Goal: Task Accomplishment & Management: Manage account settings

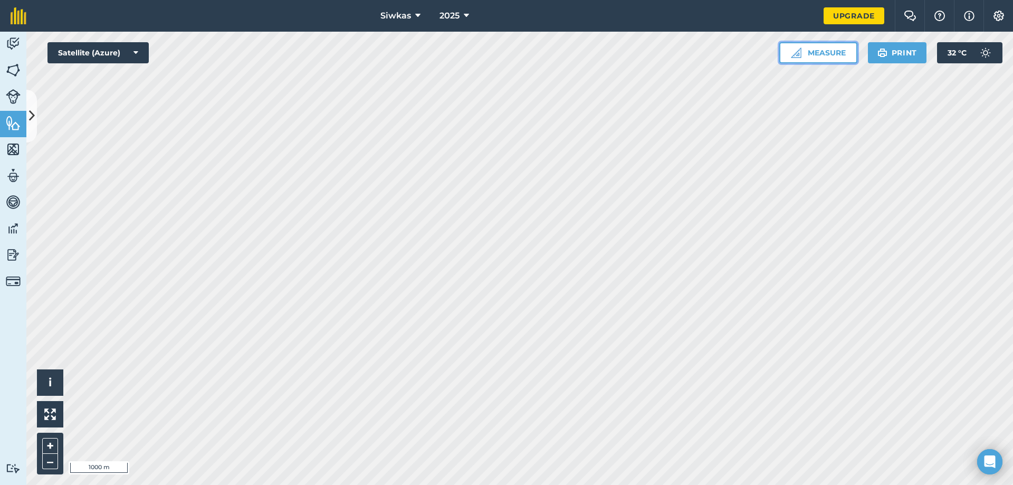
click at [838, 45] on button "Measure" at bounding box center [818, 52] width 78 height 21
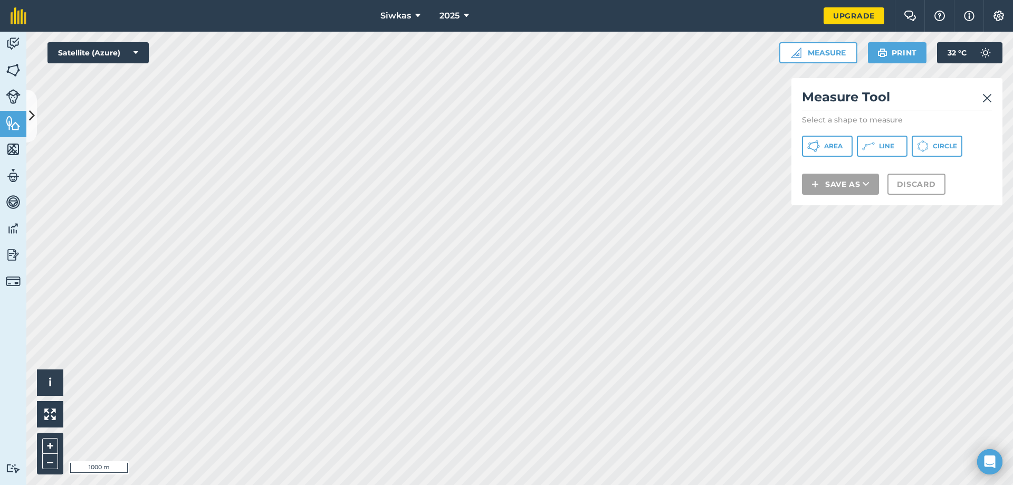
click at [821, 133] on div "Measure Tool Select a shape to measure Area Line Circle Save as Discard" at bounding box center [896, 141] width 211 height 127
click at [834, 150] on span "Area" at bounding box center [833, 146] width 18 height 8
click at [872, 143] on icon at bounding box center [870, 144] width 6 height 2
click at [932, 147] on button "Circle" at bounding box center [937, 146] width 51 height 21
click at [889, 149] on span "Line" at bounding box center [886, 146] width 15 height 8
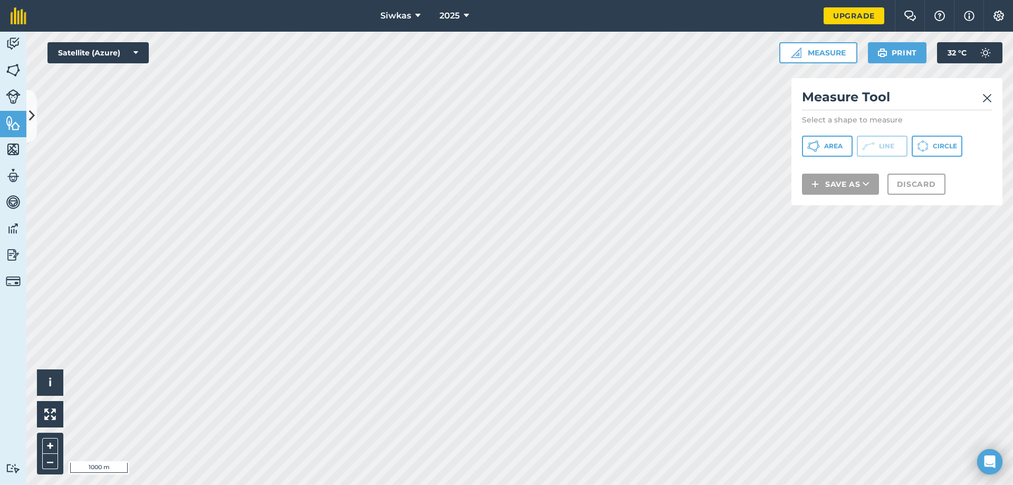
click at [908, 139] on div "Area Line Circle" at bounding box center [897, 146] width 190 height 21
click at [986, 99] on img at bounding box center [986, 98] width 9 height 13
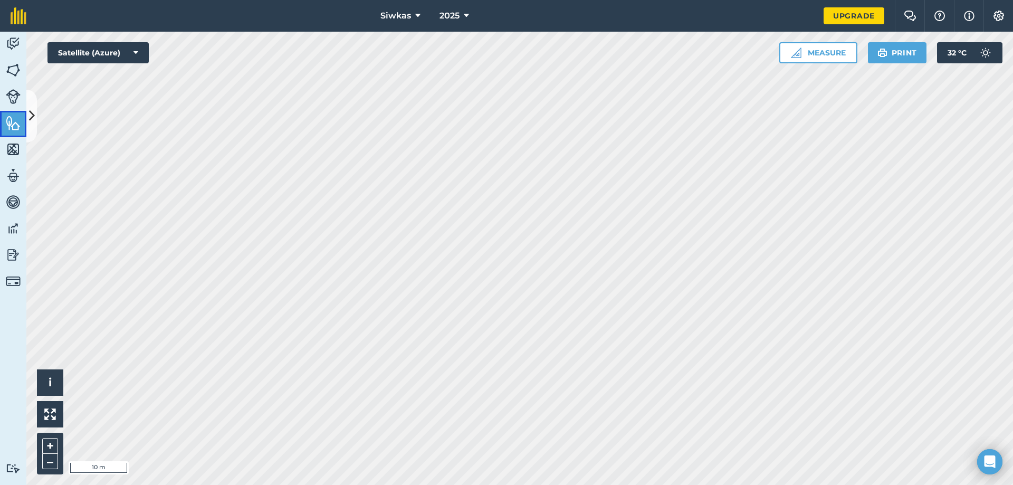
click at [13, 120] on img at bounding box center [13, 123] width 15 height 16
click at [26, 123] on button at bounding box center [31, 116] width 11 height 53
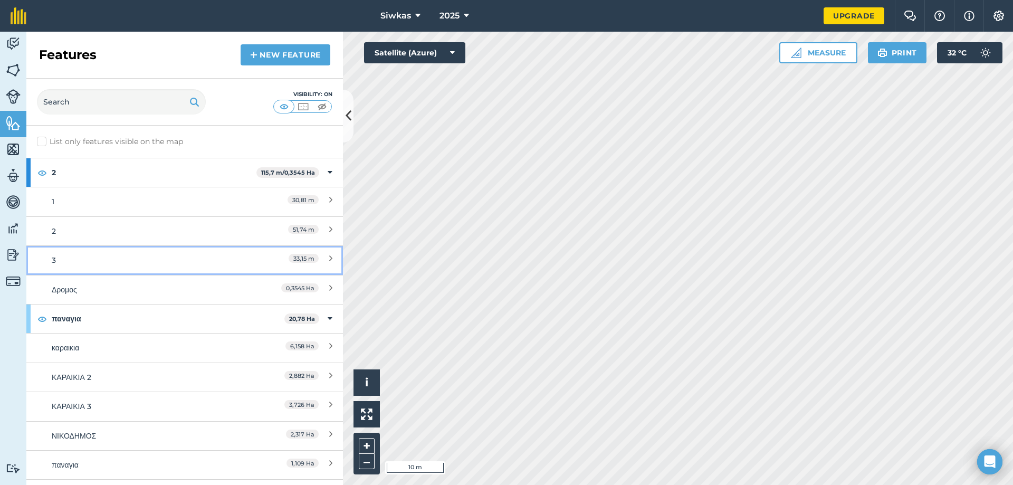
click at [113, 267] on link "3 33,15 m" at bounding box center [184, 259] width 317 height 29
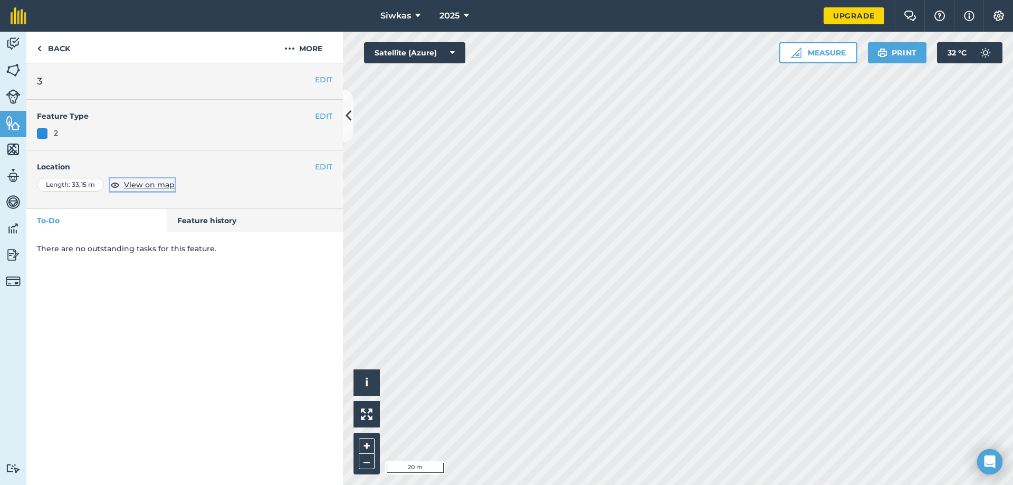
click at [134, 183] on span "View on map" at bounding box center [149, 185] width 51 height 12
click at [77, 184] on div "Length : 33,15 m" at bounding box center [70, 185] width 67 height 14
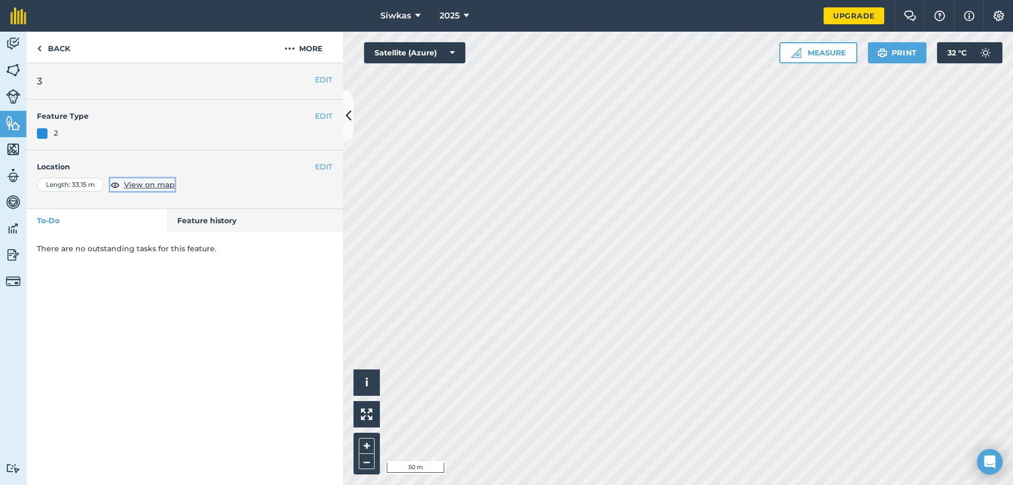
click at [122, 185] on button "View on map" at bounding box center [142, 184] width 64 height 13
click at [118, 185] on img at bounding box center [114, 184] width 9 height 13
click at [4, 197] on link "Vehicles" at bounding box center [13, 203] width 26 height 26
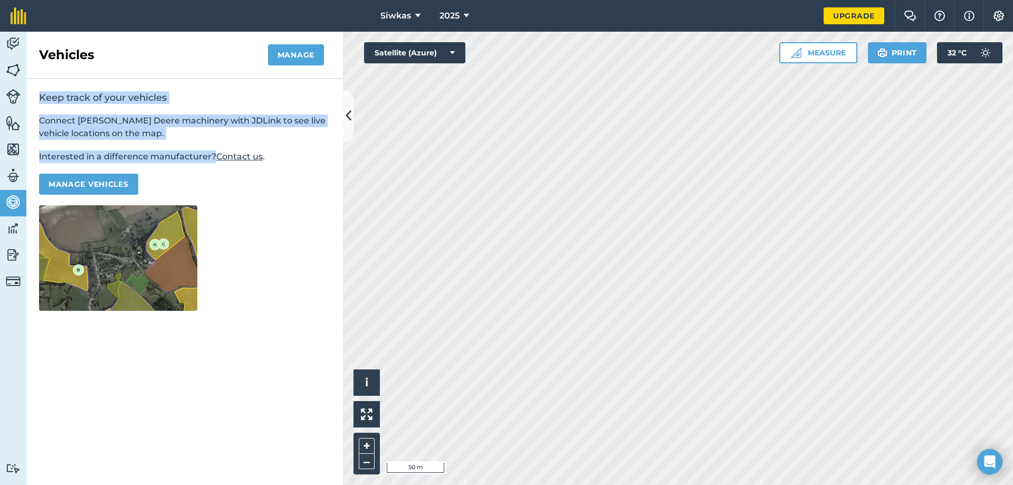
drag, startPoint x: 40, startPoint y: 99, endPoint x: 213, endPoint y: 152, distance: 180.9
click at [213, 152] on div "Keep track of your vehicles Connect [PERSON_NAME] Deere machinery with JDLink t…" at bounding box center [184, 201] width 317 height 245
drag, startPoint x: 185, startPoint y: 159, endPoint x: 214, endPoint y: 146, distance: 31.4
click at [214, 146] on div "Keep track of your vehicles Connect [PERSON_NAME] Deere machinery with JDLink t…" at bounding box center [184, 201] width 317 height 245
click at [207, 162] on div at bounding box center [207, 162] width 0 height 0
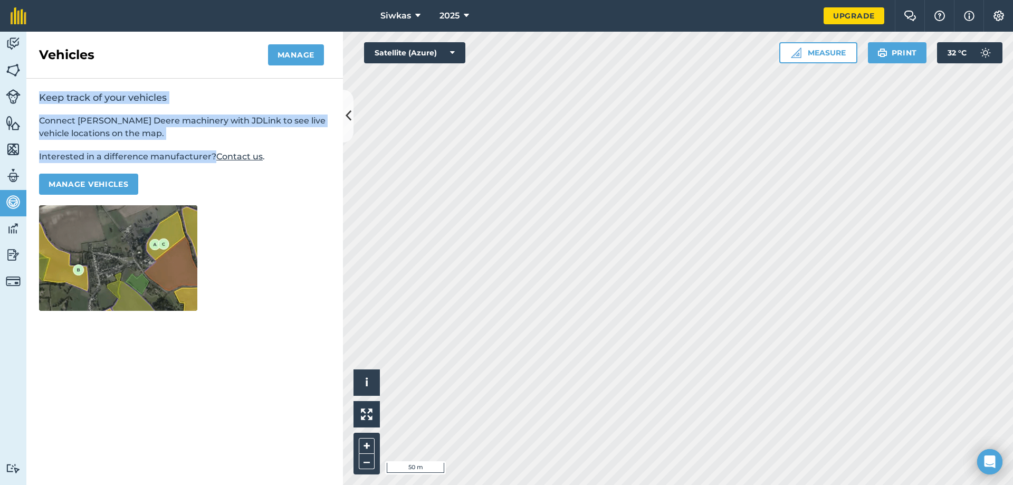
click at [288, 484] on div "Close" at bounding box center [506, 485] width 1013 height 0
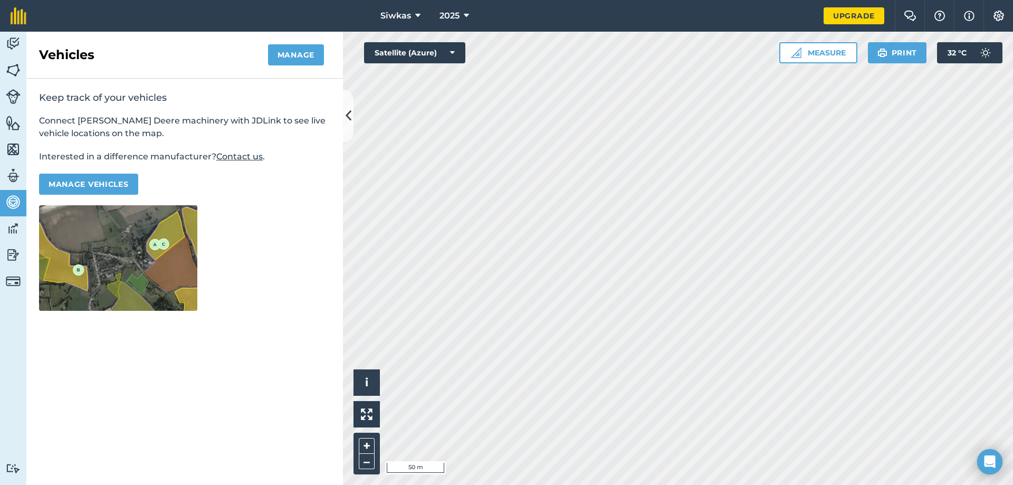
click at [289, 174] on p "Manage vehicles" at bounding box center [184, 184] width 291 height 21
click at [7, 175] on img at bounding box center [13, 176] width 15 height 16
select select "MEMBER"
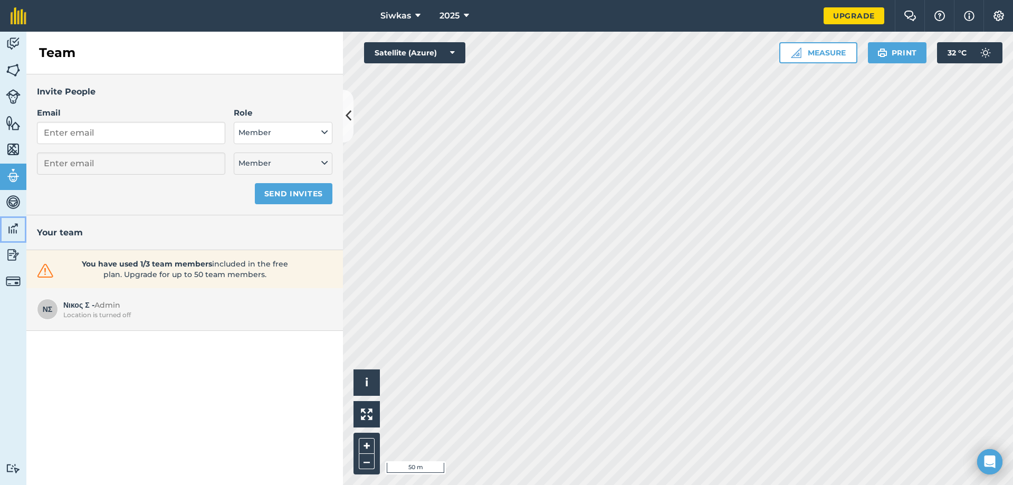
click at [9, 229] on img at bounding box center [13, 229] width 15 height 16
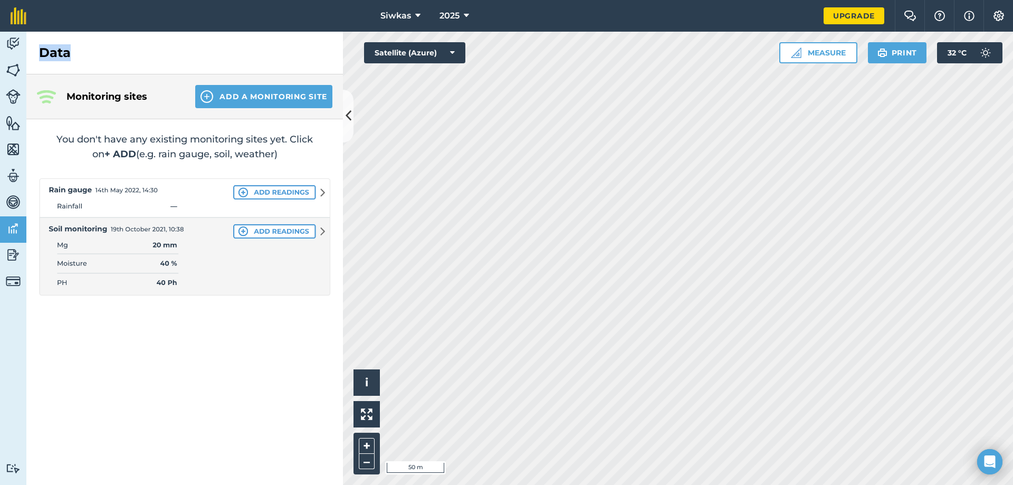
drag, startPoint x: 39, startPoint y: 52, endPoint x: 83, endPoint y: 55, distance: 44.4
click at [83, 55] on div "Data" at bounding box center [184, 53] width 317 height 43
click at [76, 61] on div at bounding box center [76, 61] width 0 height 0
click at [196, 484] on div "Close" at bounding box center [506, 485] width 1013 height 0
click at [237, 98] on button "Add a Monitoring Site" at bounding box center [263, 96] width 137 height 23
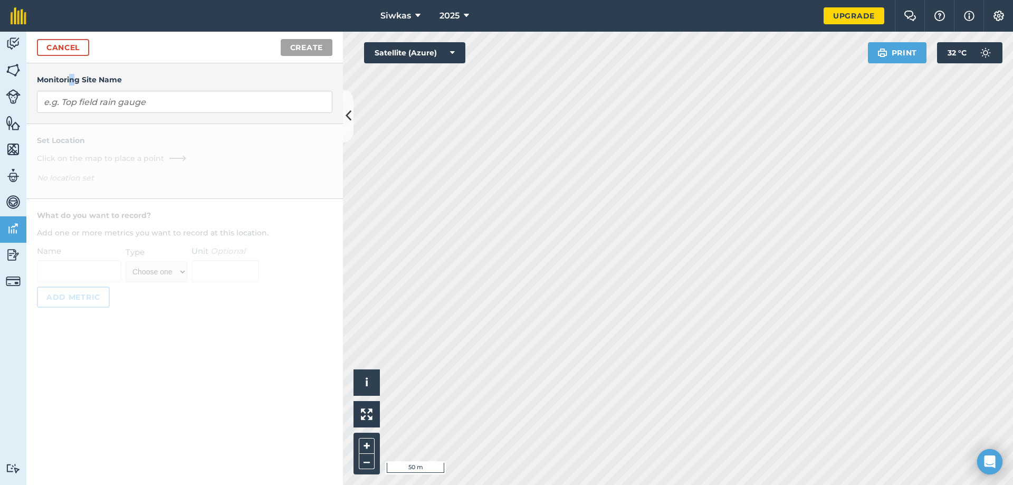
click at [74, 85] on h4 "Monitoring Site Name" at bounding box center [184, 80] width 295 height 12
drag, startPoint x: 111, startPoint y: 101, endPoint x: 119, endPoint y: 113, distance: 14.9
click at [117, 110] on input "text" at bounding box center [184, 102] width 295 height 22
click at [132, 106] on input "text" at bounding box center [184, 102] width 295 height 22
drag, startPoint x: 63, startPoint y: 101, endPoint x: 205, endPoint y: 109, distance: 142.6
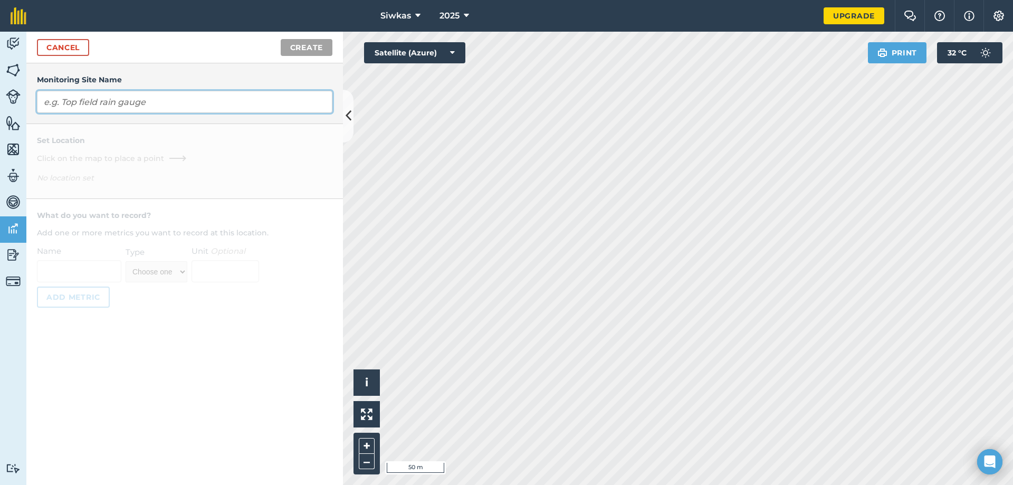
click at [205, 109] on input "text" at bounding box center [184, 102] width 295 height 22
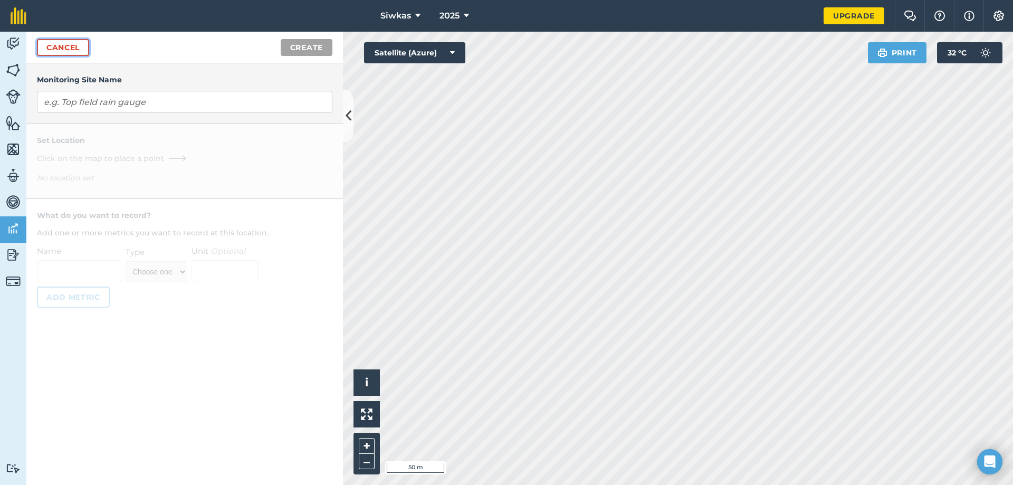
click at [62, 49] on link "Cancel" at bounding box center [63, 47] width 52 height 17
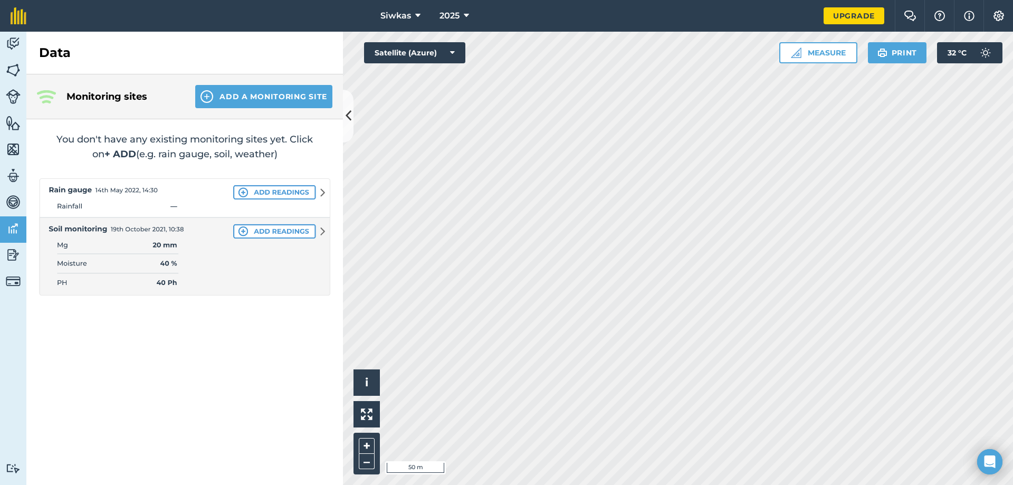
click at [138, 200] on img at bounding box center [184, 236] width 291 height 117
click at [81, 180] on img at bounding box center [184, 236] width 291 height 117
click at [256, 194] on img at bounding box center [184, 236] width 291 height 117
click at [249, 189] on img at bounding box center [184, 236] width 291 height 117
click at [240, 190] on img at bounding box center [184, 236] width 291 height 117
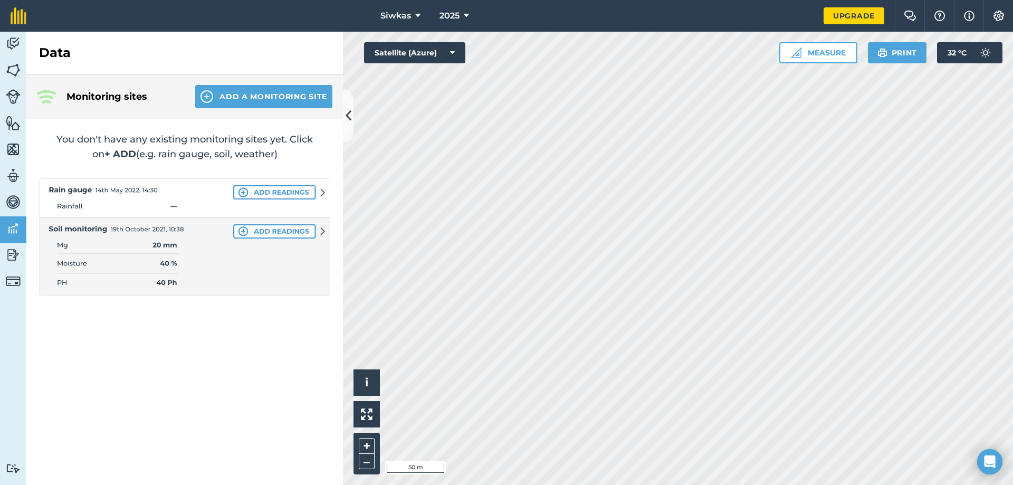
click at [286, 186] on img at bounding box center [184, 236] width 291 height 117
click at [282, 186] on img at bounding box center [184, 236] width 291 height 117
click at [319, 193] on img at bounding box center [184, 236] width 291 height 117
click at [160, 224] on img at bounding box center [184, 236] width 291 height 117
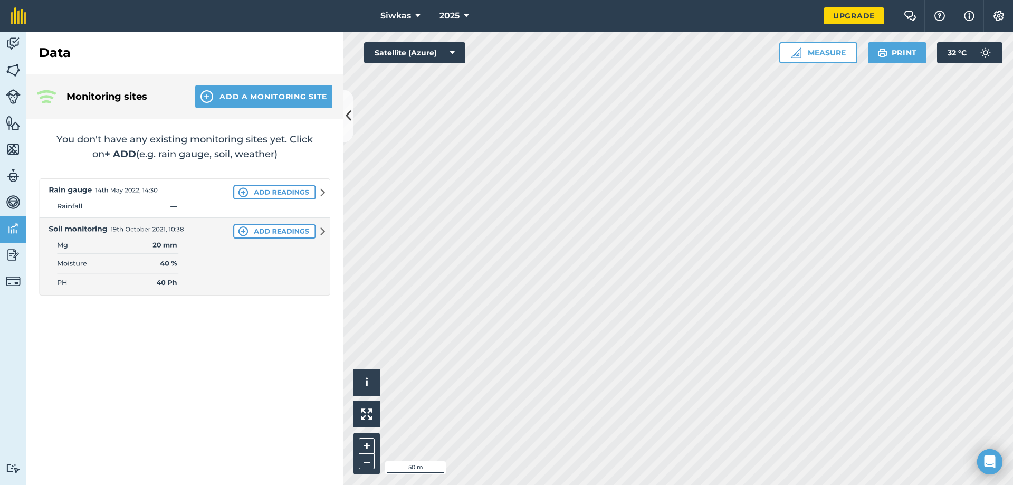
click at [244, 192] on img at bounding box center [184, 236] width 291 height 117
click at [318, 193] on img at bounding box center [184, 236] width 291 height 117
click at [319, 193] on img at bounding box center [184, 236] width 291 height 117
click at [320, 233] on img at bounding box center [184, 236] width 291 height 117
click at [136, 267] on img at bounding box center [184, 236] width 291 height 117
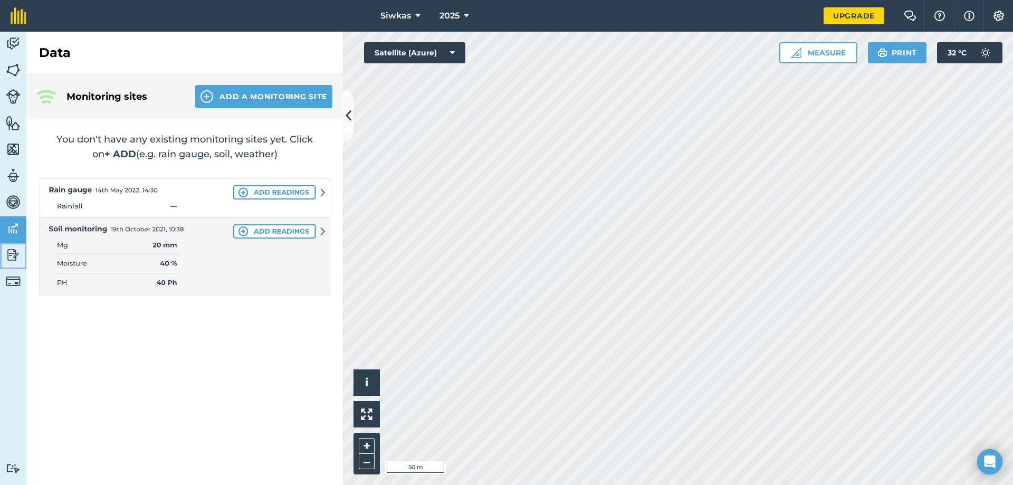
click at [18, 250] on img at bounding box center [13, 255] width 15 height 16
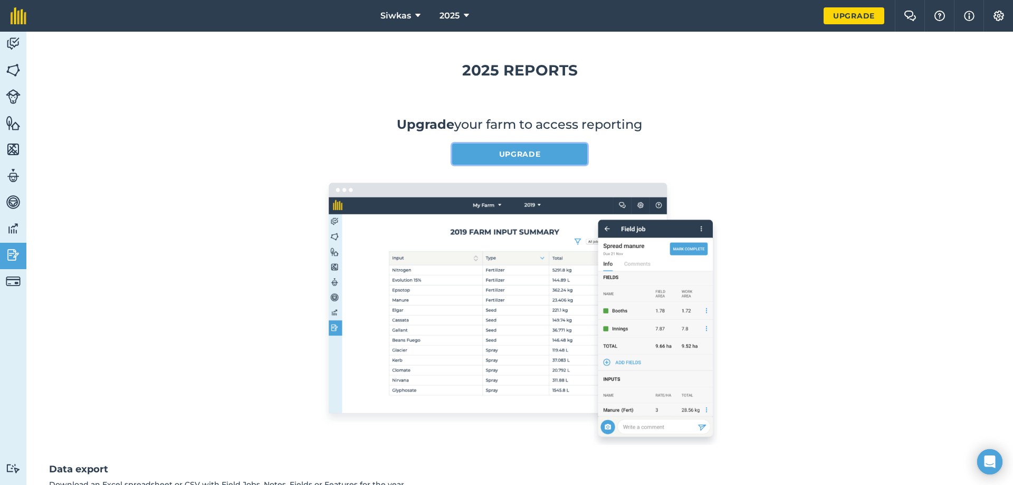
click at [540, 158] on link "Upgrade" at bounding box center [519, 153] width 135 height 21
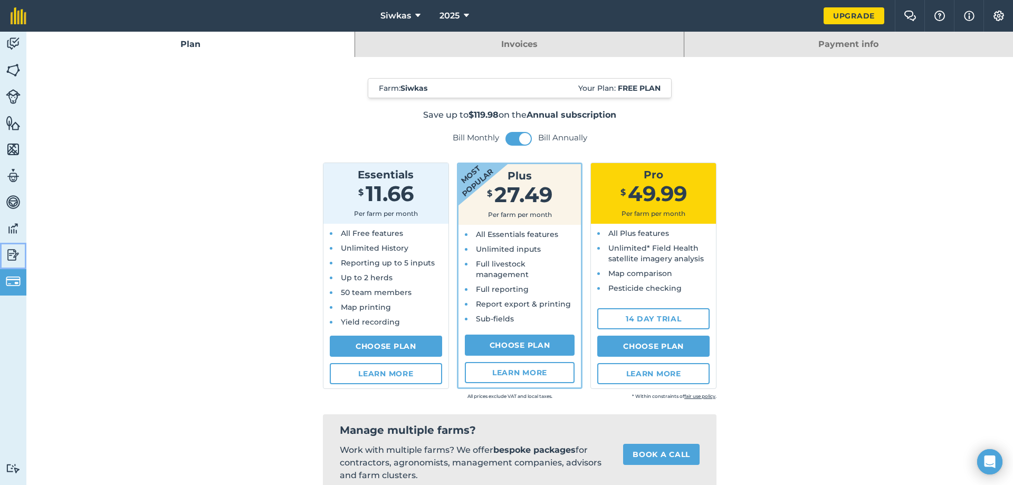
click at [14, 269] on link "Reporting" at bounding box center [13, 256] width 26 height 26
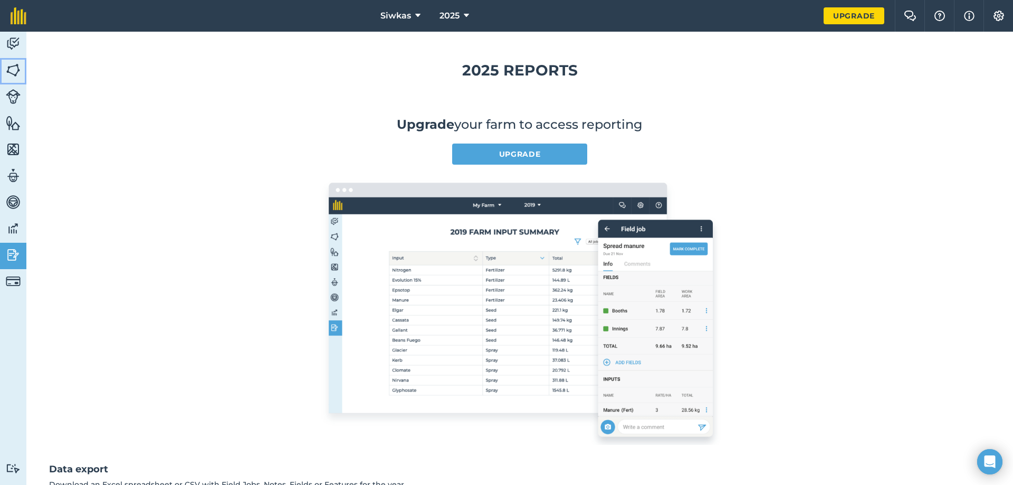
click at [15, 62] on img at bounding box center [13, 70] width 15 height 16
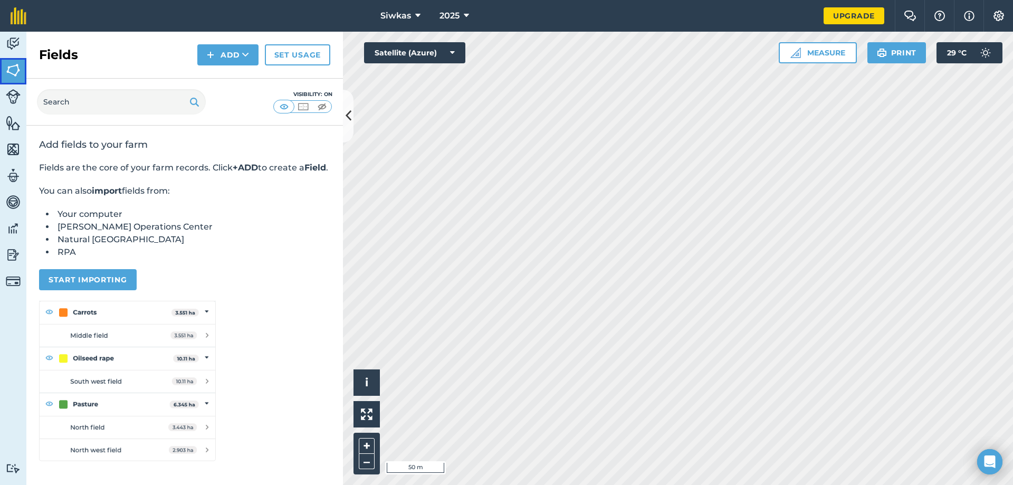
click at [8, 69] on img at bounding box center [13, 70] width 15 height 16
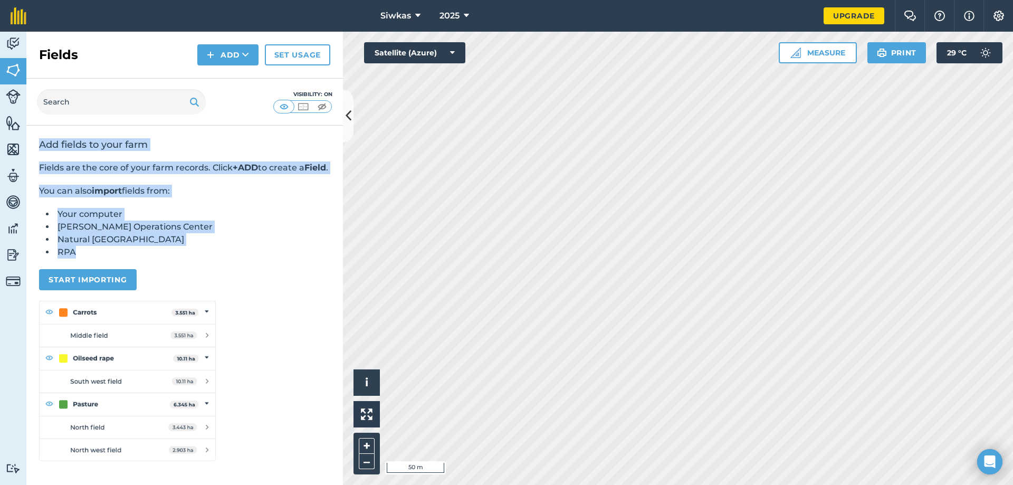
drag, startPoint x: 41, startPoint y: 140, endPoint x: 181, endPoint y: 264, distance: 187.6
click at [181, 264] on div "Add fields to your farm Fields are the core of your farm records. Click +ADD to…" at bounding box center [184, 300] width 317 height 348
click at [174, 270] on div at bounding box center [174, 270] width 0 height 0
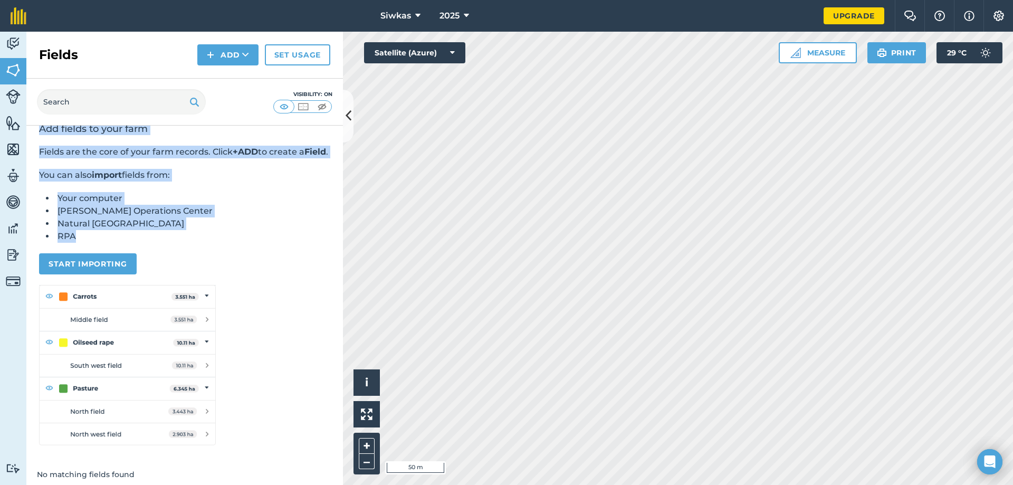
scroll to position [34, 0]
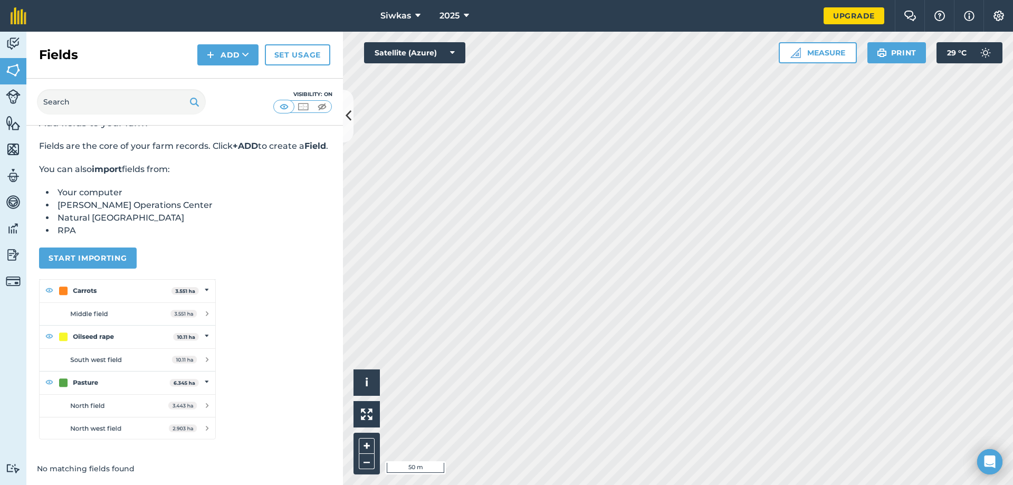
drag, startPoint x: 212, startPoint y: 382, endPoint x: 208, endPoint y: 359, distance: 23.6
click at [208, 484] on div at bounding box center [105, 485] width 211 height 0
click at [209, 484] on div at bounding box center [105, 485] width 211 height 0
drag, startPoint x: 262, startPoint y: 416, endPoint x: 185, endPoint y: 313, distance: 129.3
click at [211, 484] on div at bounding box center [105, 485] width 211 height 0
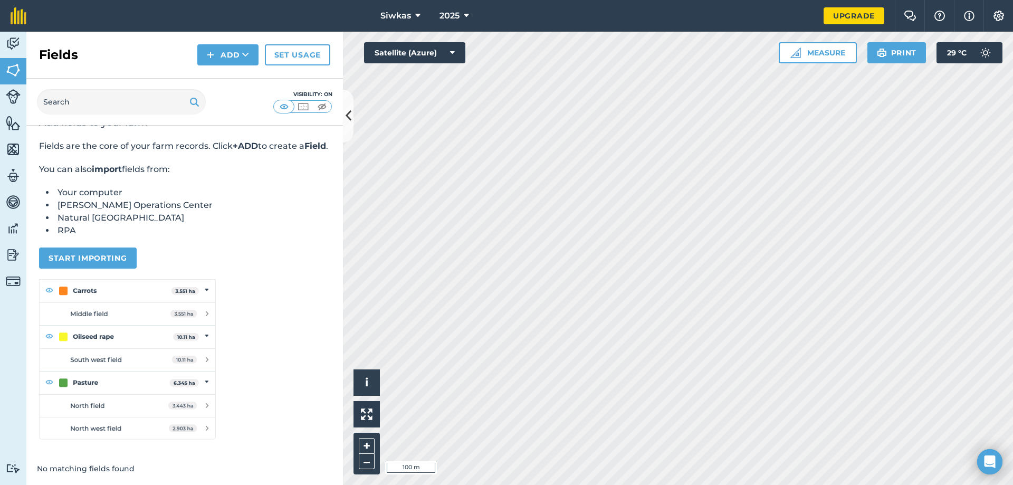
drag, startPoint x: 173, startPoint y: 274, endPoint x: 201, endPoint y: 250, distance: 37.8
click at [201, 250] on body "Siwkas 2025 Upgrade Farm Chat Help Info Settings Map printing is not available …" at bounding box center [506, 242] width 1013 height 485
click at [201, 250] on p "Start importing" at bounding box center [184, 257] width 291 height 21
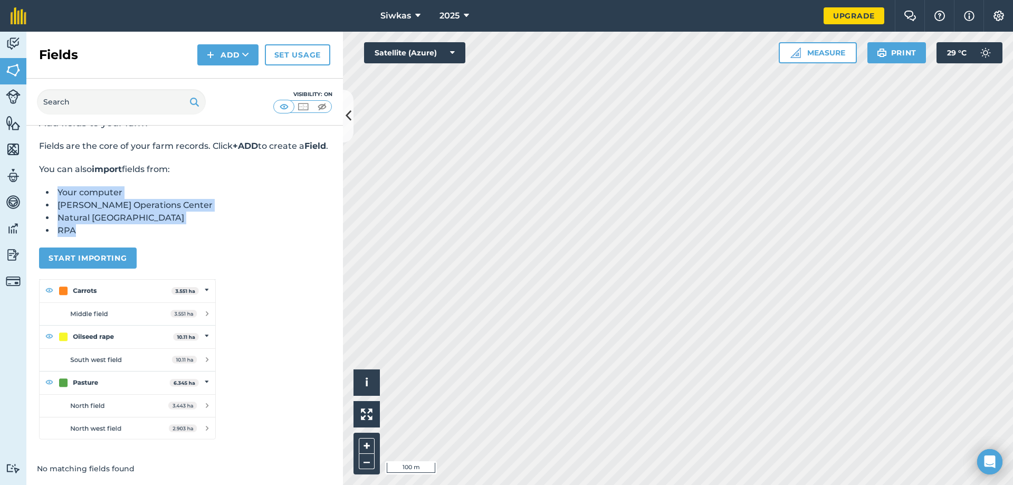
drag, startPoint x: 55, startPoint y: 189, endPoint x: 143, endPoint y: 236, distance: 100.1
click at [143, 236] on ul "Your computer [PERSON_NAME] Operations Center Natural England RPA" at bounding box center [184, 211] width 291 height 51
drag, startPoint x: 120, startPoint y: 211, endPoint x: 111, endPoint y: 236, distance: 27.0
click at [111, 236] on li "RPA" at bounding box center [192, 230] width 275 height 13
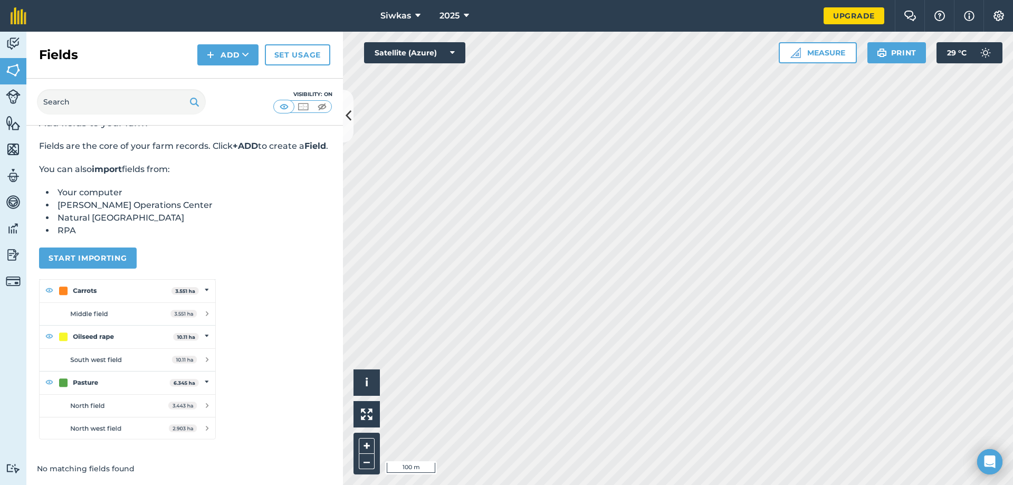
click at [73, 209] on li "[PERSON_NAME] Operations Center" at bounding box center [192, 205] width 275 height 13
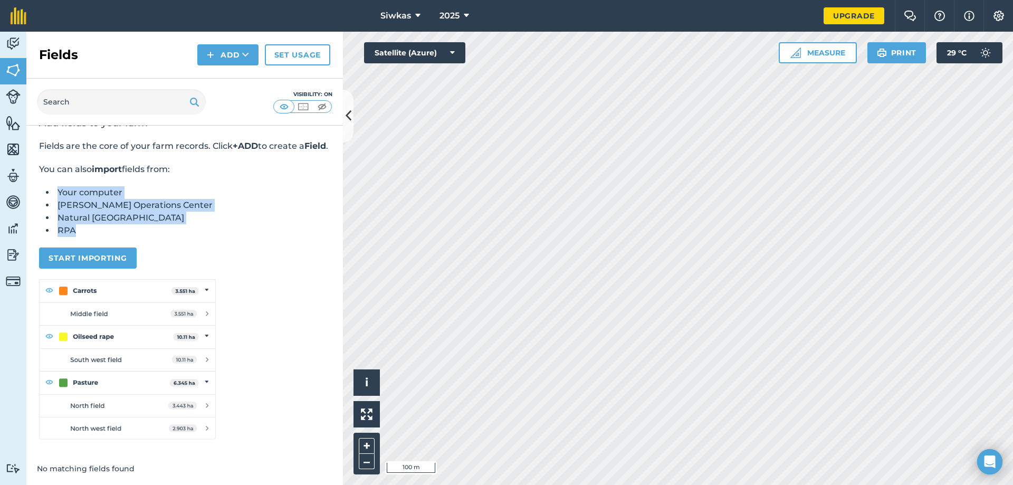
drag, startPoint x: 60, startPoint y: 191, endPoint x: 134, endPoint y: 231, distance: 84.5
click at [134, 231] on ul "Your computer [PERSON_NAME] Operations Center Natural England RPA" at bounding box center [184, 211] width 291 height 51
click at [127, 236] on div at bounding box center [127, 236] width 0 height 0
click at [114, 252] on button "Start importing" at bounding box center [88, 257] width 98 height 21
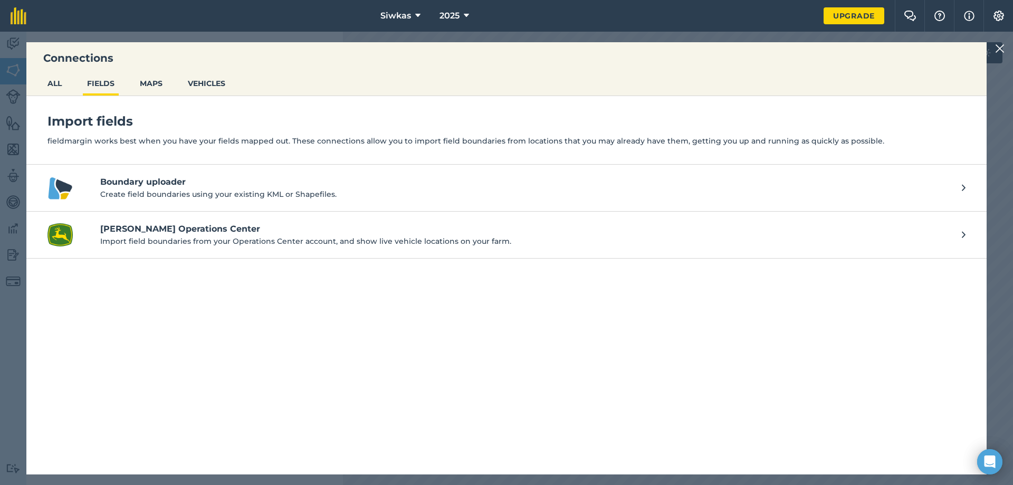
click at [107, 236] on div at bounding box center [107, 236] width 0 height 0
drag, startPoint x: 58, startPoint y: 381, endPoint x: 65, endPoint y: 380, distance: 7.5
click at [59, 381] on div "Import fields fieldmargin works best when you have your fields mapped out. Thes…" at bounding box center [506, 285] width 960 height 378
click at [137, 82] on button "MAPS" at bounding box center [151, 83] width 31 height 20
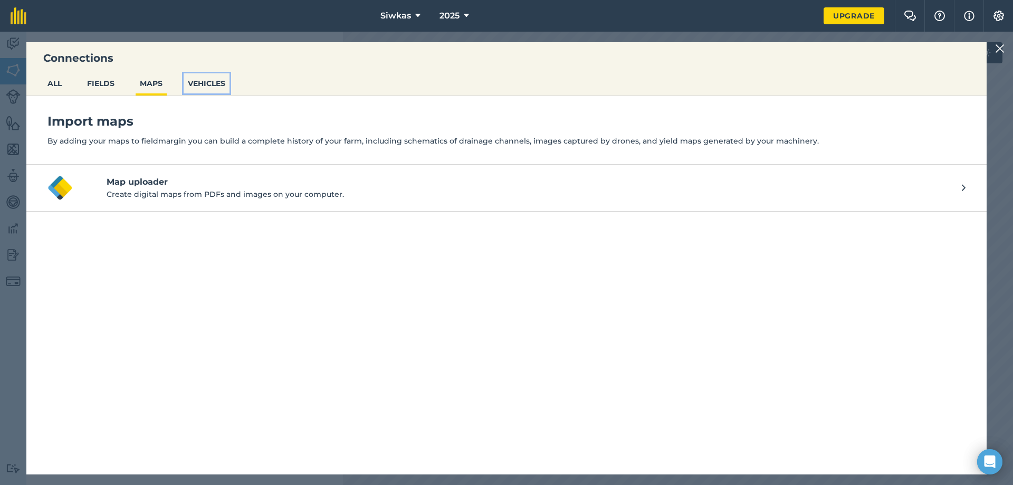
click at [197, 85] on button "VEHICLES" at bounding box center [207, 83] width 46 height 20
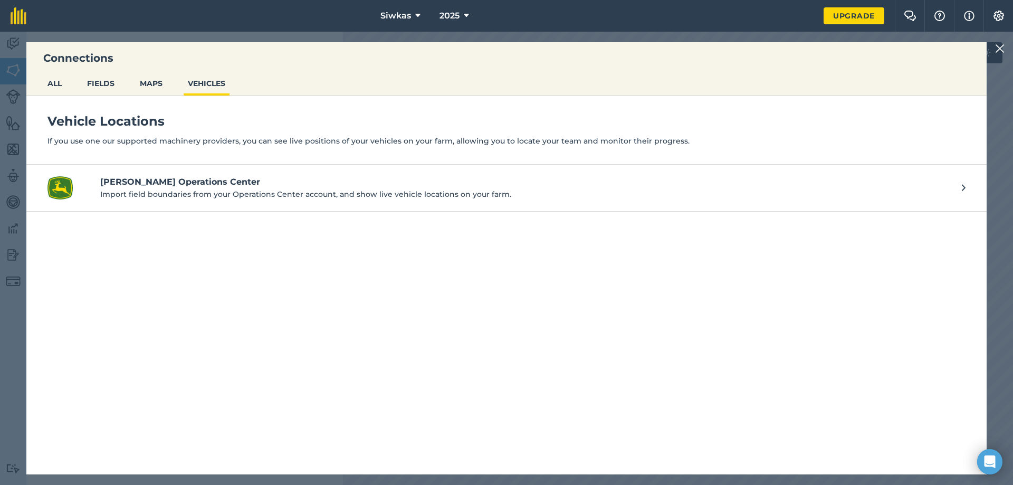
click at [135, 199] on p "Import field boundaries from your Operations Center account, and show live vehi…" at bounding box center [525, 194] width 851 height 12
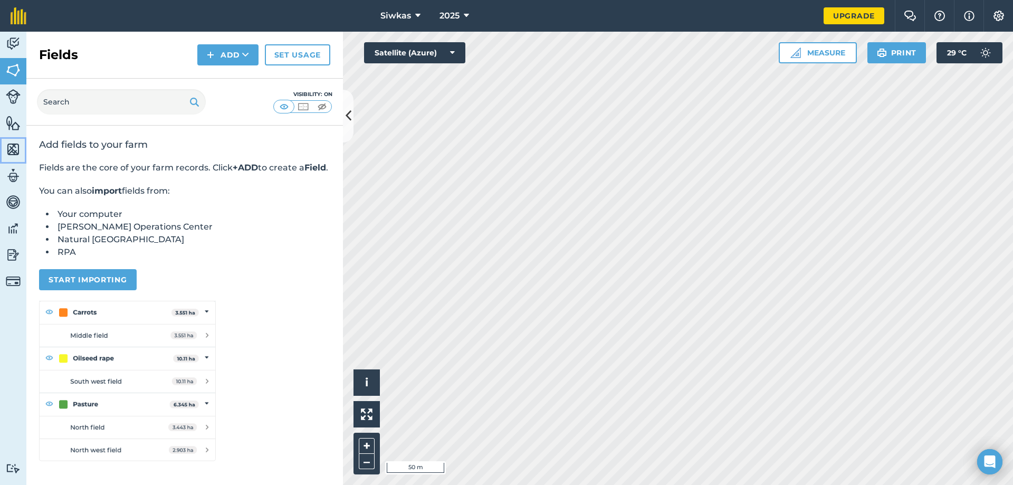
click at [9, 144] on img at bounding box center [13, 149] width 15 height 16
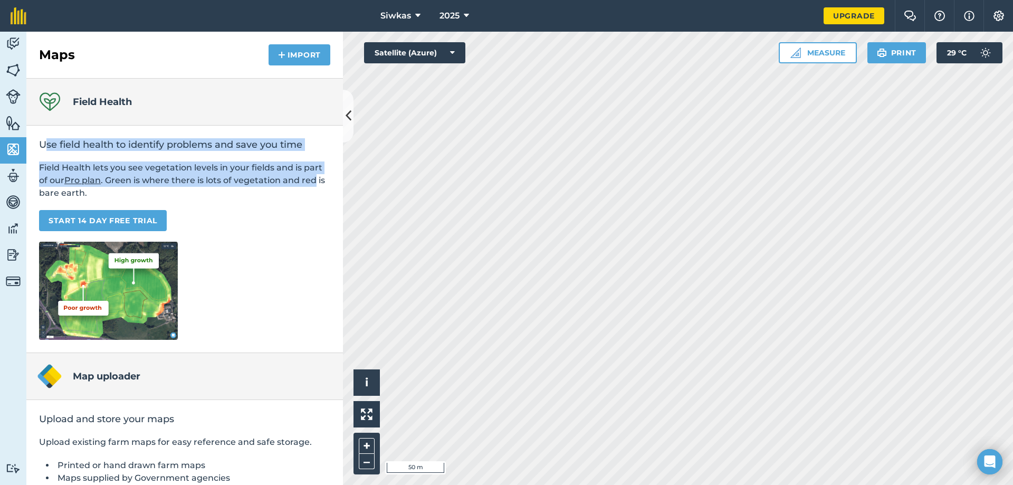
drag, startPoint x: 47, startPoint y: 139, endPoint x: 340, endPoint y: 185, distance: 296.4
click at [341, 185] on div "Field Health Use field health to identify problems and save you time Field Heal…" at bounding box center [184, 282] width 317 height 406
drag, startPoint x: 47, startPoint y: 159, endPoint x: 74, endPoint y: 180, distance: 34.6
click at [47, 159] on div "Use field health to identify problems and save you time Field Health lets you s…" at bounding box center [184, 239] width 317 height 227
drag, startPoint x: 41, startPoint y: 141, endPoint x: 162, endPoint y: 196, distance: 132.5
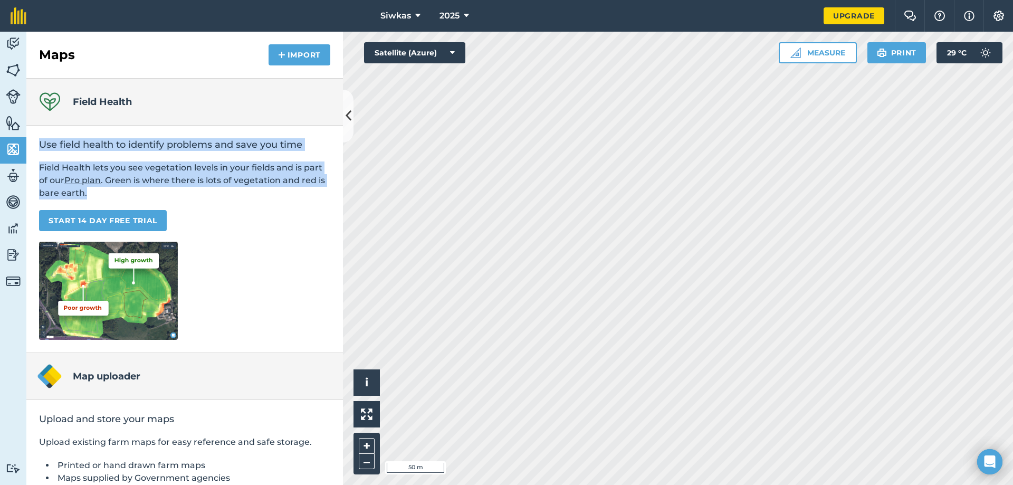
click at [162, 196] on div "Use field health to identify problems and save you time Field Health lets you s…" at bounding box center [184, 239] width 317 height 227
click at [155, 198] on div at bounding box center [155, 198] width 0 height 0
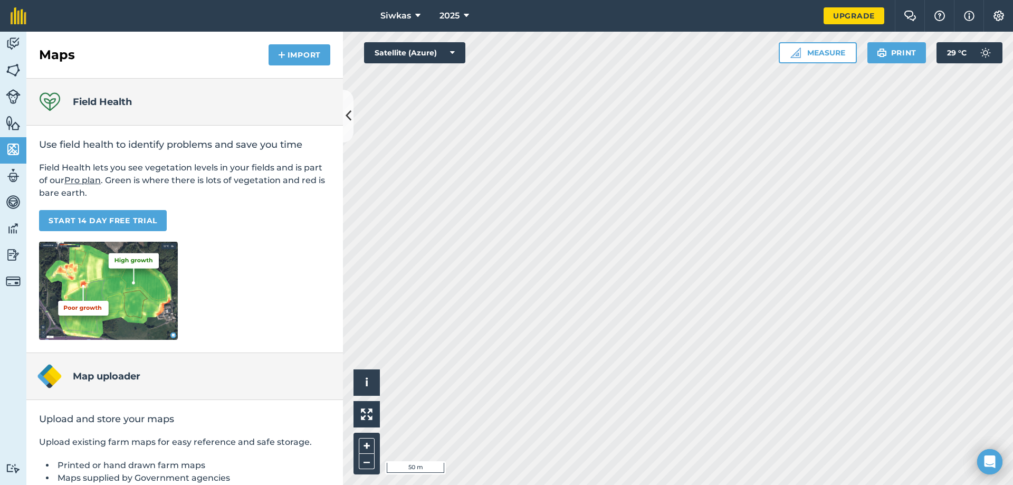
click at [69, 484] on div at bounding box center [506, 485] width 1013 height 0
click at [27, 370] on div "Map uploader" at bounding box center [184, 376] width 317 height 47
click at [64, 217] on link "START 14 DAY FREE TRIAL" at bounding box center [103, 220] width 128 height 21
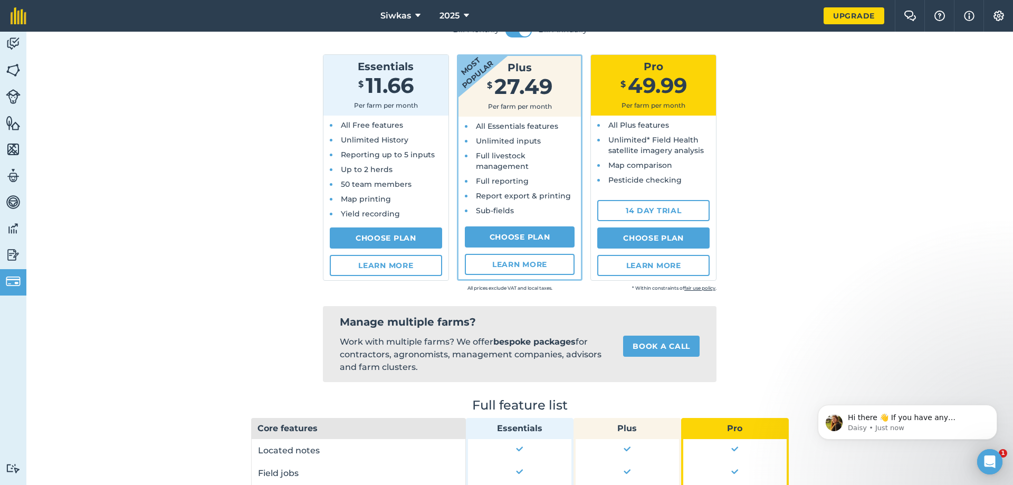
drag, startPoint x: 340, startPoint y: 340, endPoint x: 595, endPoint y: 361, distance: 255.7
click at [595, 361] on p "Work with multiple farms? We offer bespoke packages for contractors, agronomist…" at bounding box center [473, 355] width 266 height 38
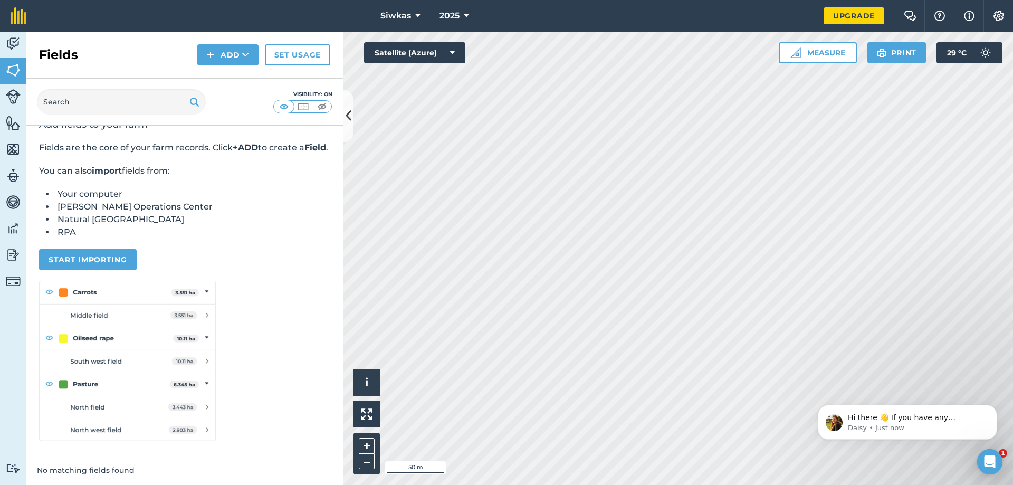
scroll to position [34, 0]
click at [1, 243] on link "Reporting" at bounding box center [13, 256] width 26 height 26
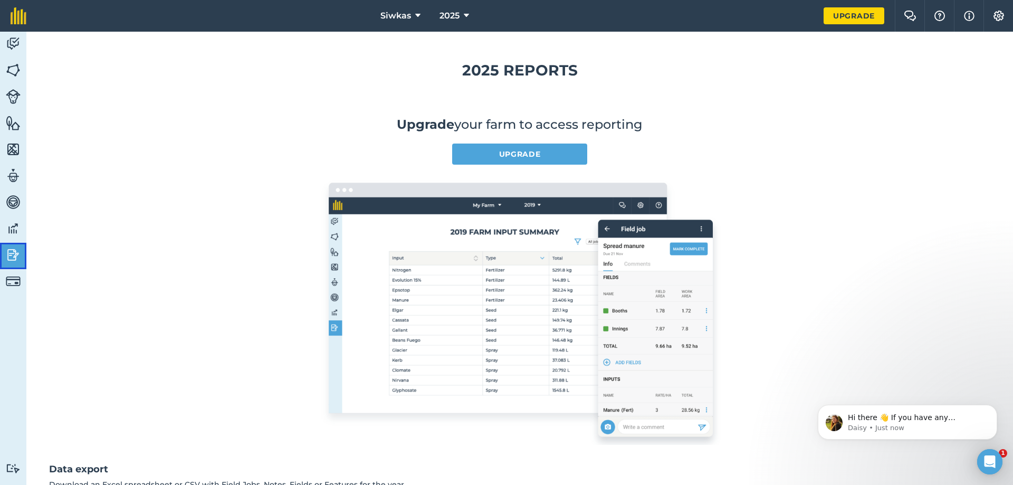
click at [5, 244] on link "Reporting" at bounding box center [13, 256] width 26 height 26
click at [17, 231] on img at bounding box center [13, 229] width 15 height 16
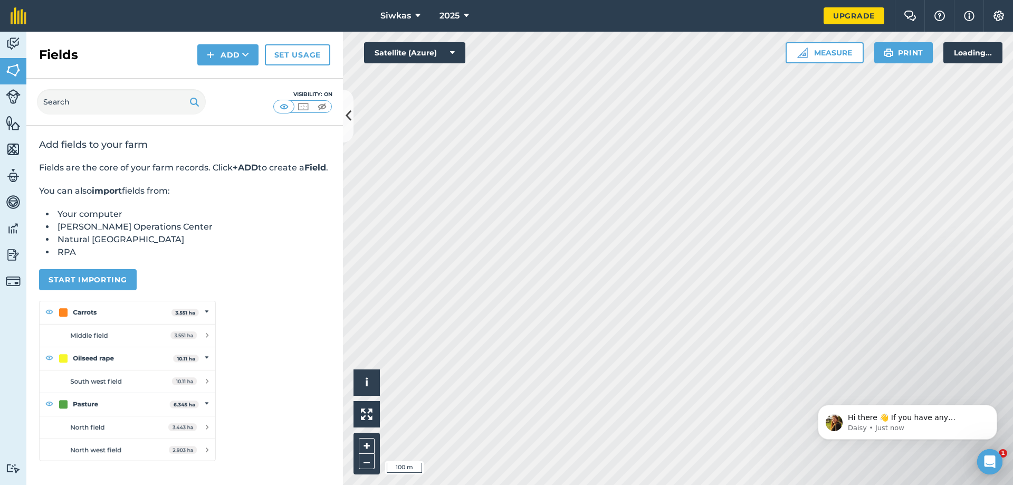
click at [20, 221] on img at bounding box center [13, 229] width 15 height 16
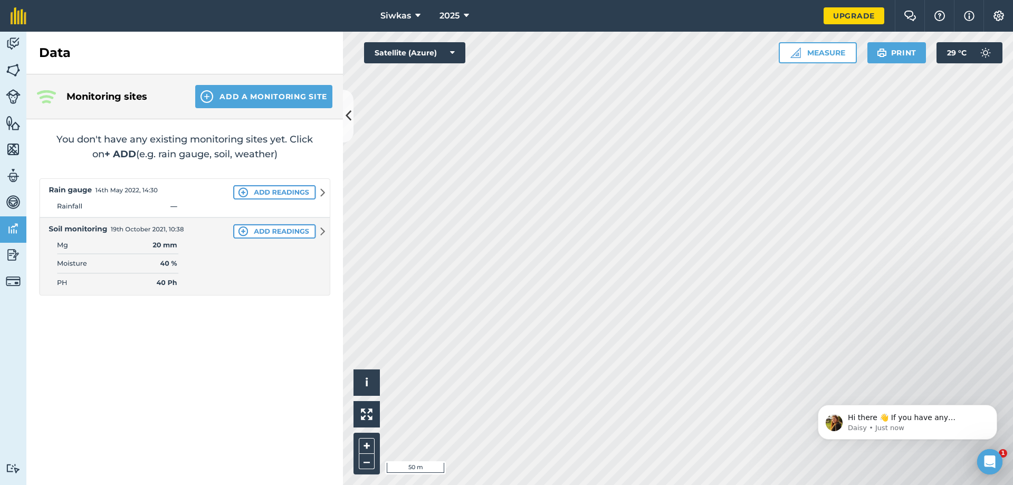
drag, startPoint x: 116, startPoint y: 267, endPoint x: 129, endPoint y: 288, distance: 24.0
click at [116, 269] on img at bounding box center [184, 236] width 291 height 117
click at [145, 272] on img at bounding box center [184, 236] width 291 height 117
click at [273, 225] on img at bounding box center [184, 236] width 291 height 117
click at [273, 234] on img at bounding box center [184, 236] width 291 height 117
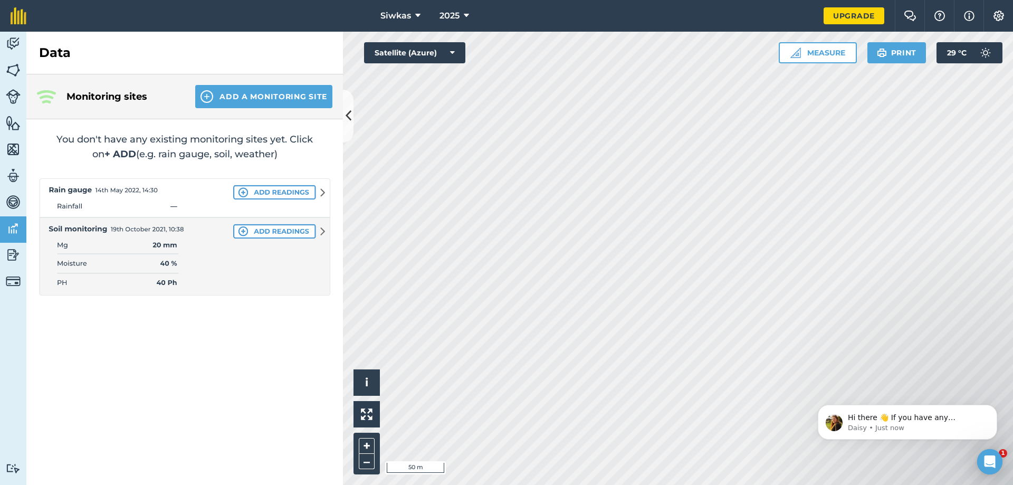
click at [62, 237] on img at bounding box center [184, 236] width 291 height 117
click at [7, 287] on img at bounding box center [13, 281] width 15 height 15
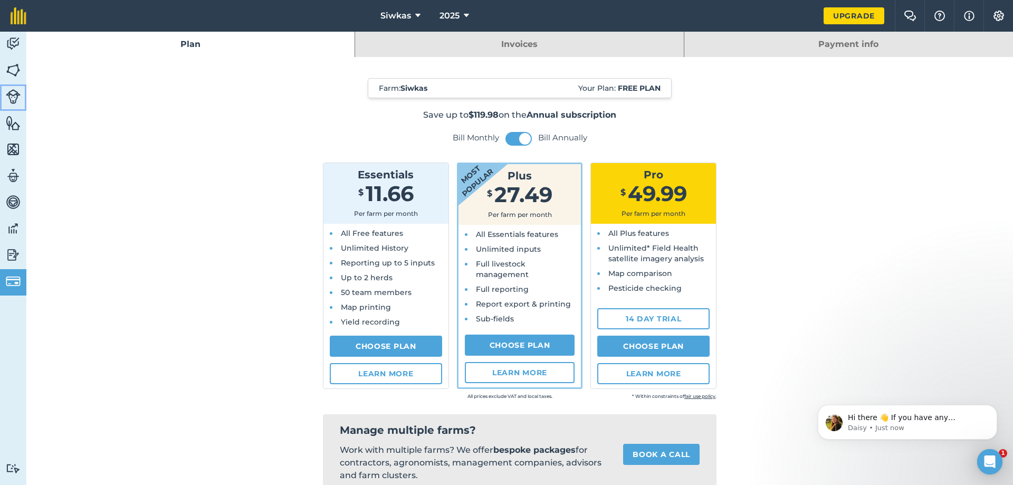
click at [17, 108] on link "Livestock" at bounding box center [13, 97] width 26 height 26
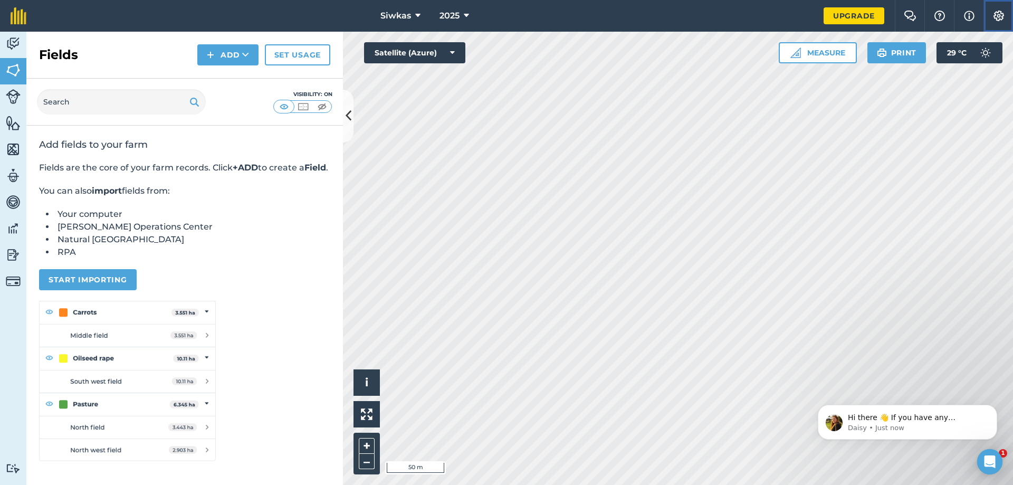
click at [1003, 12] on img at bounding box center [998, 16] width 13 height 11
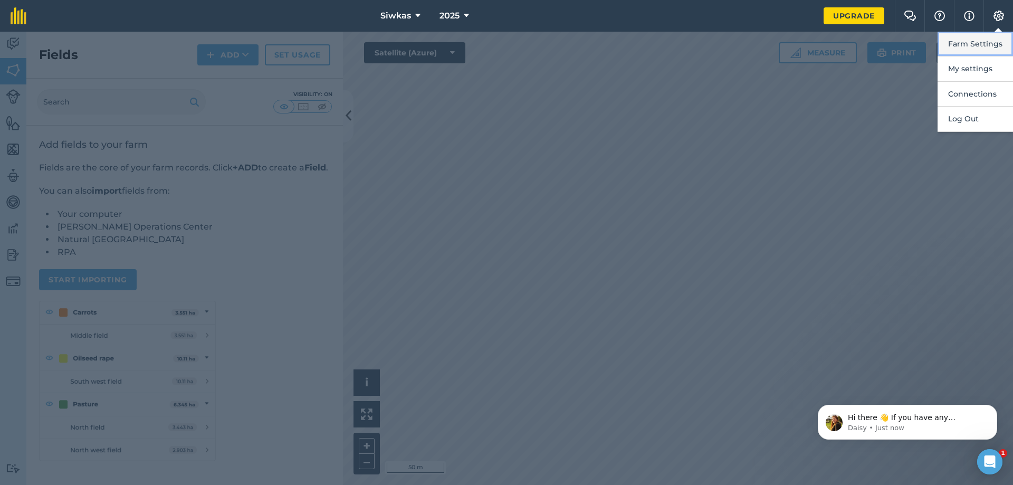
click at [990, 44] on button "Farm Settings" at bounding box center [974, 44] width 75 height 25
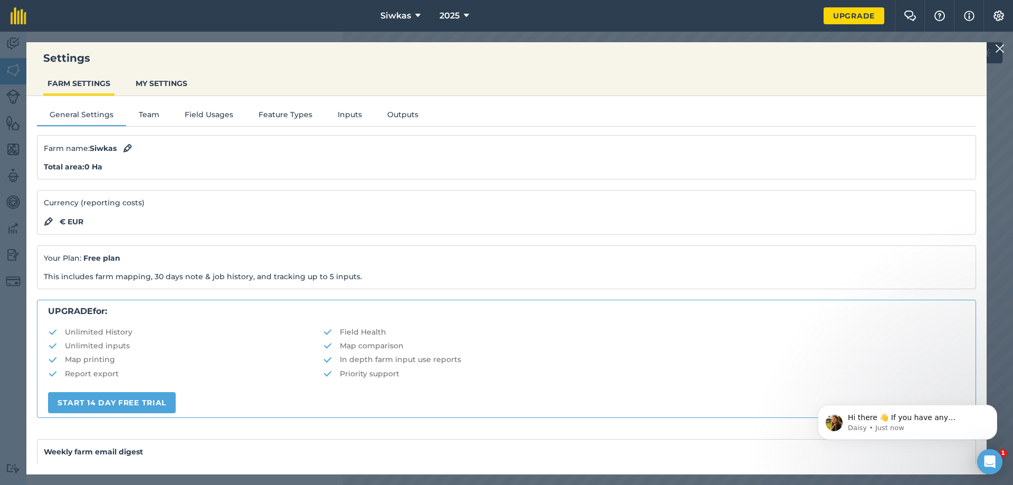
click at [130, 212] on div "Currency (reporting costs) € EUR" at bounding box center [506, 212] width 939 height 45
drag, startPoint x: 96, startPoint y: 215, endPoint x: 26, endPoint y: 209, distance: 70.4
click at [94, 215] on div "€ EUR" at bounding box center [506, 221] width 925 height 13
drag, startPoint x: 26, startPoint y: 209, endPoint x: 98, endPoint y: 229, distance: 74.5
click at [28, 209] on div "Settings FARM SETTINGS MY SETTINGS General Settings Team Field Usages Feature T…" at bounding box center [506, 258] width 1013 height 453
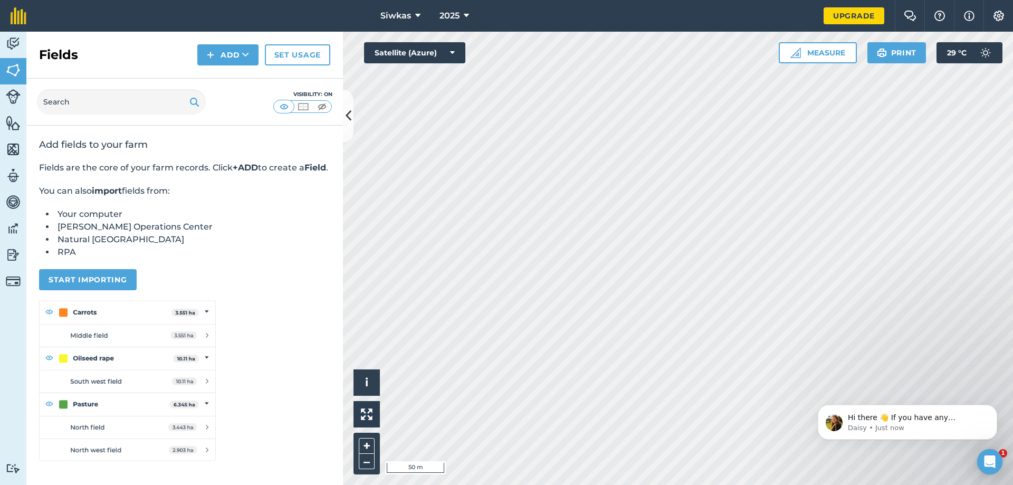
click at [102, 221] on li "Your computer" at bounding box center [192, 214] width 275 height 13
click at [1000, 4] on button "Settings" at bounding box center [998, 16] width 30 height 32
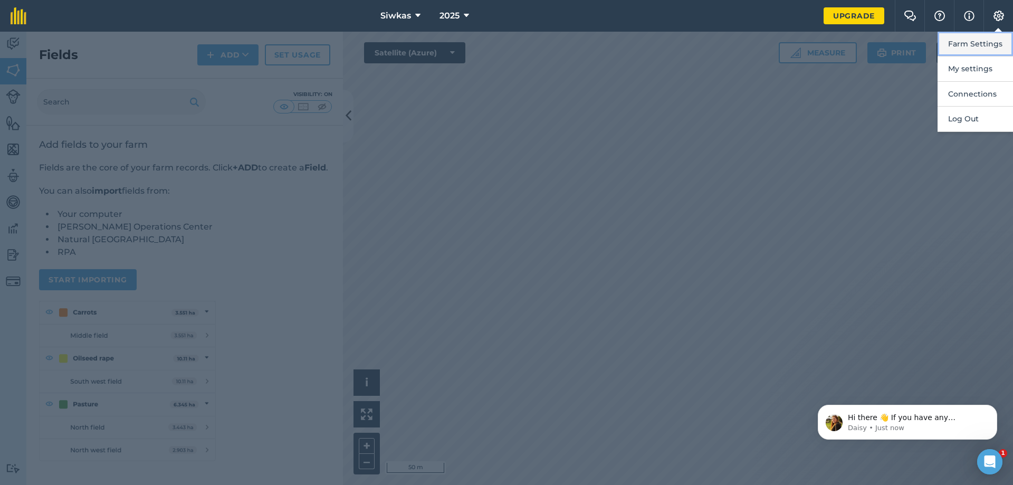
click at [971, 43] on button "Farm Settings" at bounding box center [974, 44] width 75 height 25
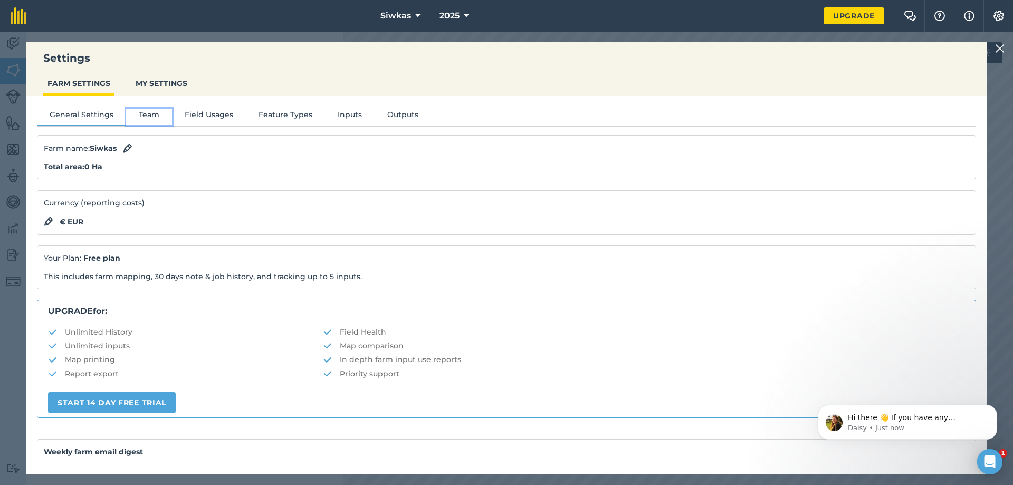
click at [132, 117] on button "Team" at bounding box center [149, 117] width 46 height 16
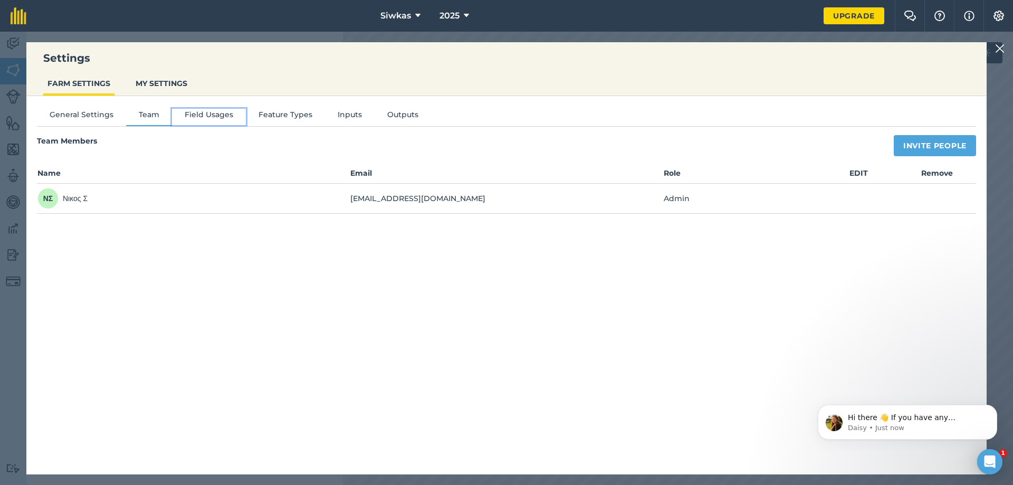
click at [219, 111] on button "Field Usages" at bounding box center [209, 117] width 74 height 16
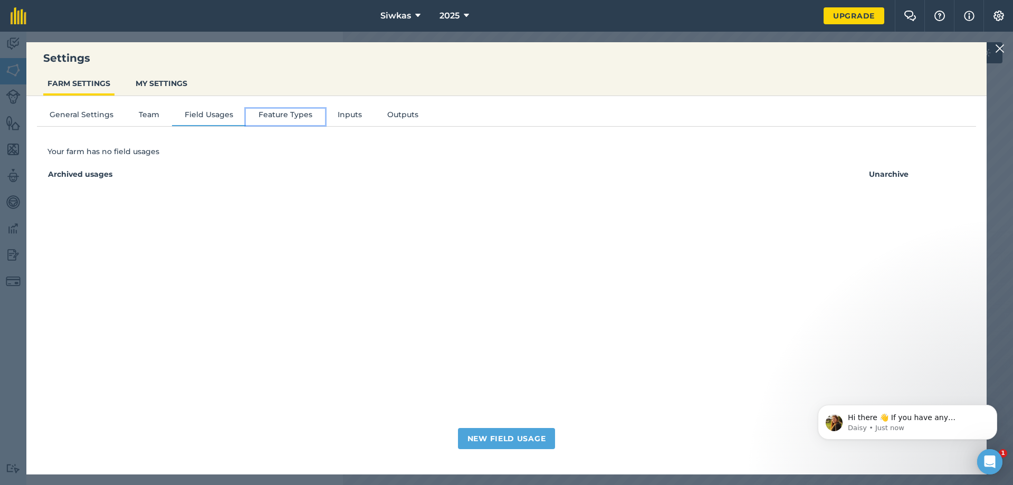
click at [276, 111] on button "Feature Types" at bounding box center [285, 117] width 79 height 16
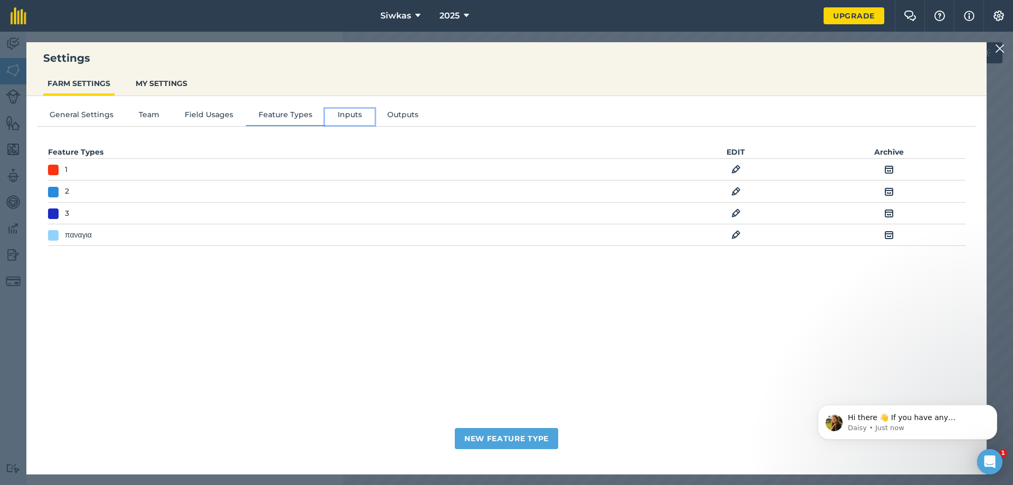
click at [341, 114] on button "Inputs" at bounding box center [350, 117] width 50 height 16
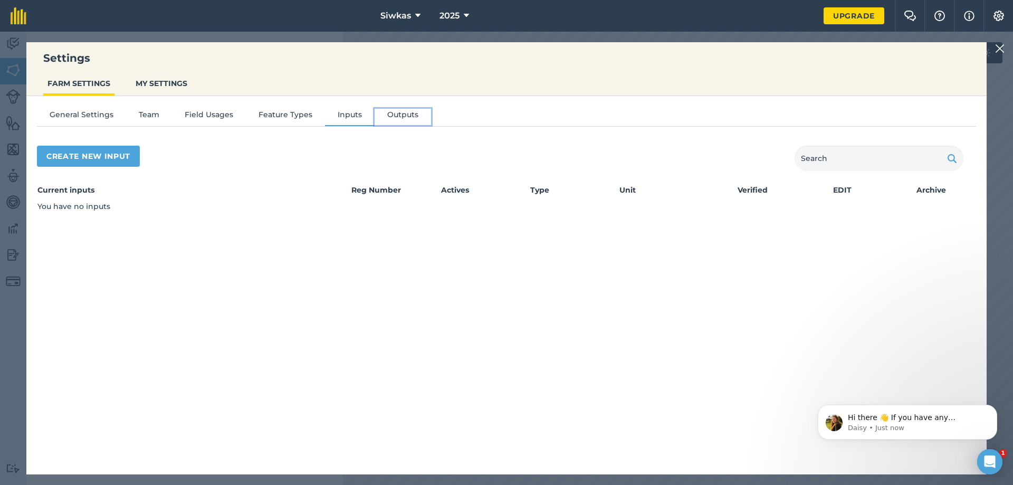
click at [413, 119] on button "Outputs" at bounding box center [403, 117] width 56 height 16
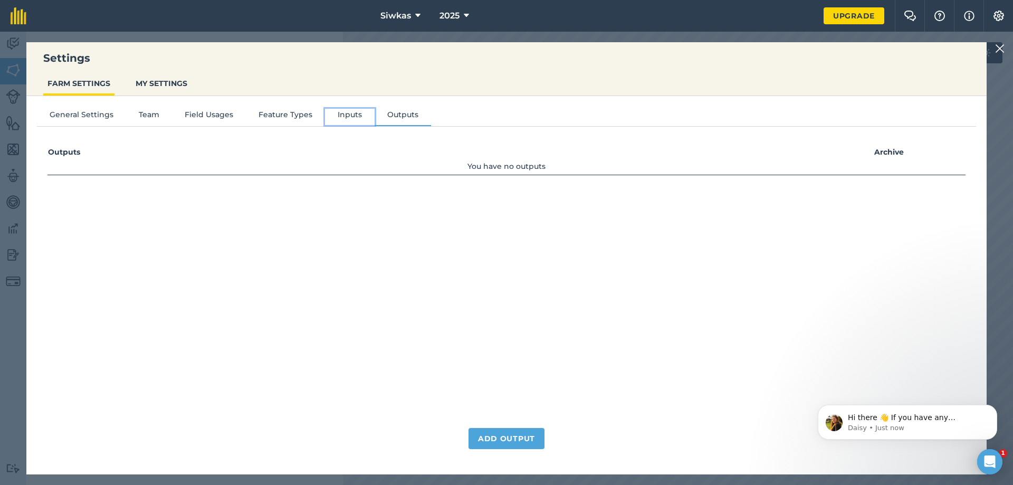
click at [365, 118] on button "Inputs" at bounding box center [350, 117] width 50 height 16
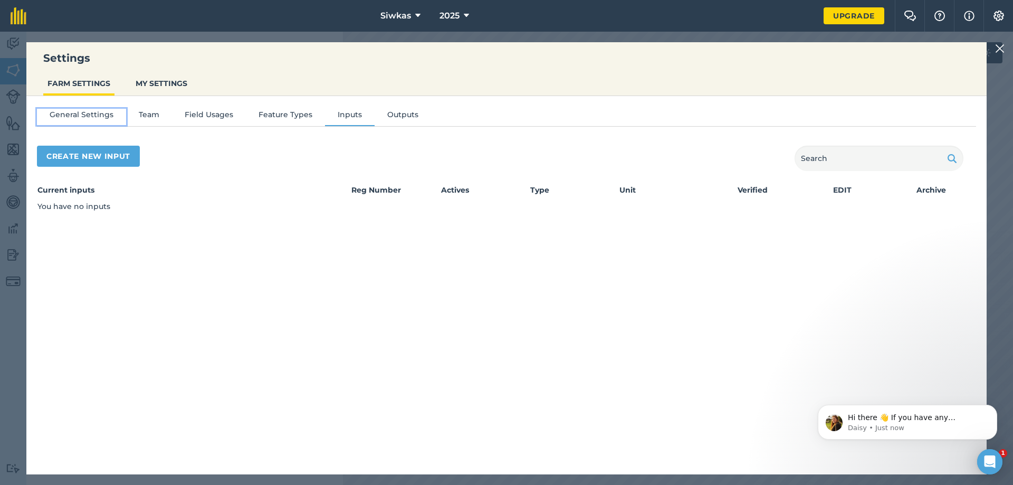
click at [77, 114] on button "General Settings" at bounding box center [81, 117] width 89 height 16
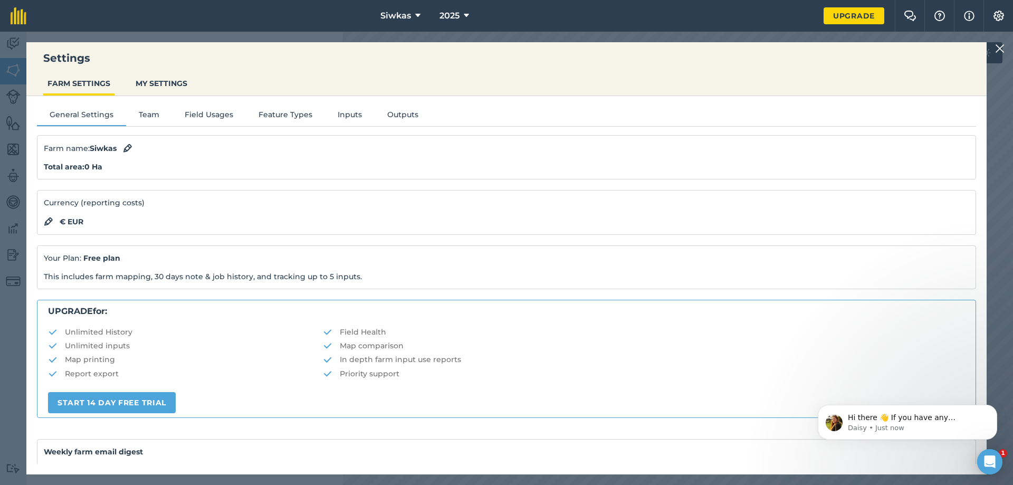
drag, startPoint x: 240, startPoint y: 258, endPoint x: 233, endPoint y: 263, distance: 8.3
click at [238, 261] on p "Your Plan: Free plan" at bounding box center [506, 258] width 925 height 12
click at [178, 280] on p "This includes farm mapping, 30 days note & job history, and tracking up to 5 in…" at bounding box center [506, 277] width 925 height 12
click at [351, 267] on div "Your Plan: Free plan This includes farm mapping, 30 days note & job history, an…" at bounding box center [506, 267] width 939 height 44
click at [321, 290] on div "Farm name : Siwkas Total area : 0 Ha Currency (reporting costs) € EUR Your Plan…" at bounding box center [506, 363] width 939 height 457
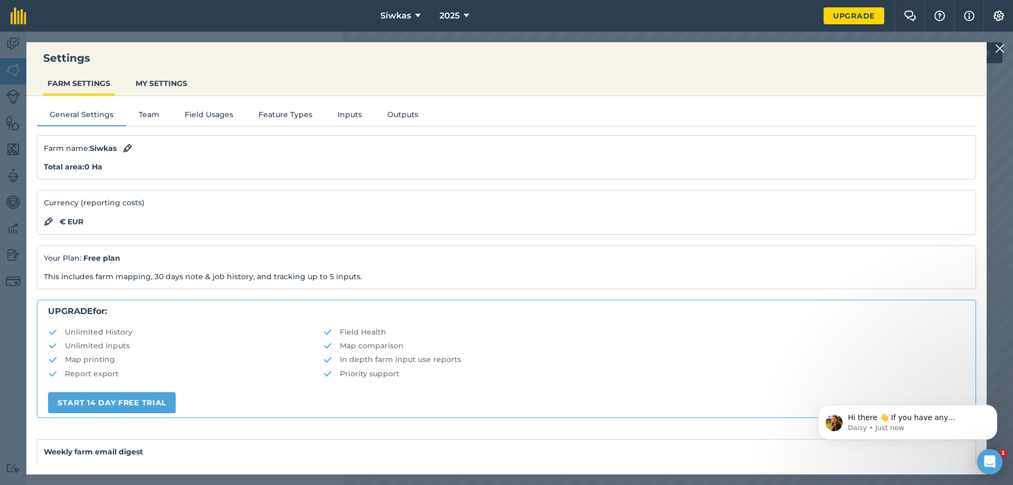
drag, startPoint x: 195, startPoint y: 279, endPoint x: 204, endPoint y: 296, distance: 19.1
click at [197, 284] on div "Your Plan: Free plan This includes farm mapping, 30 days note & job history, an…" at bounding box center [506, 267] width 939 height 44
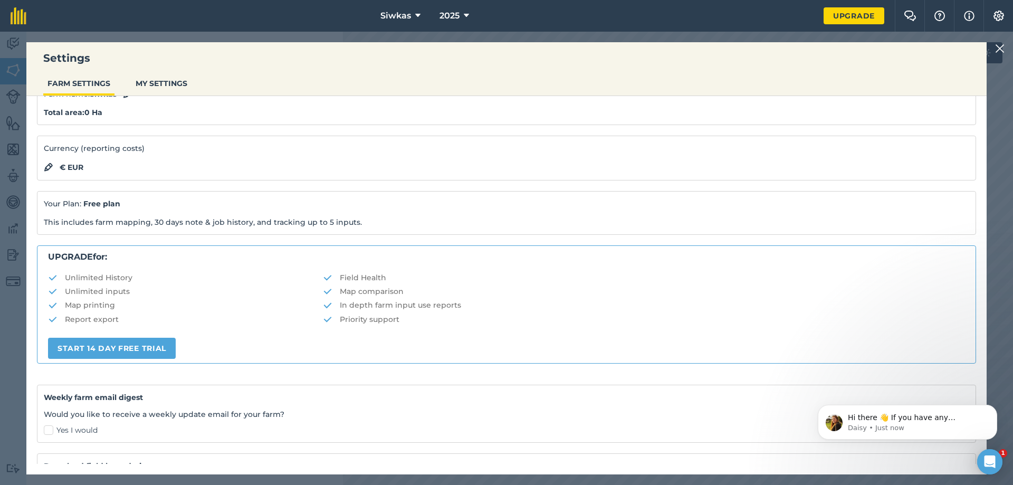
scroll to position [128, 0]
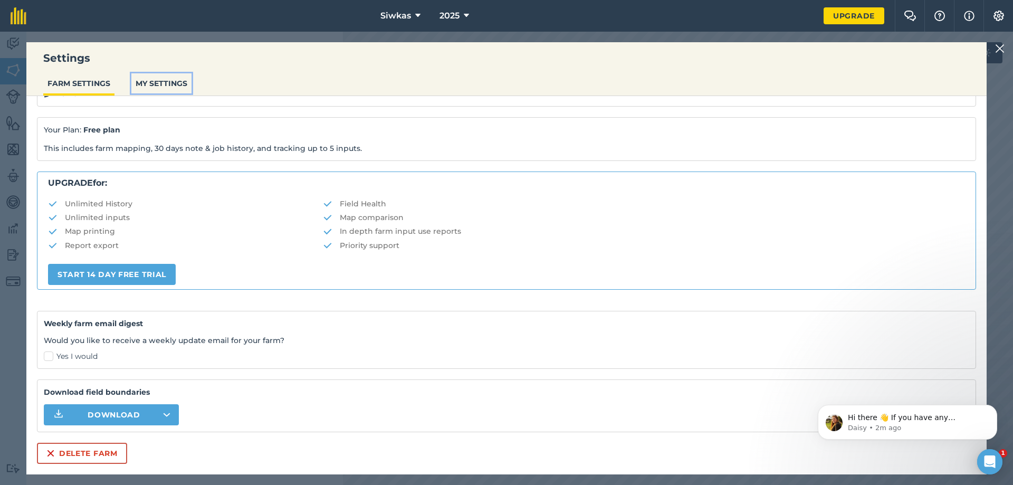
click at [167, 85] on button "MY SETTINGS" at bounding box center [161, 83] width 60 height 20
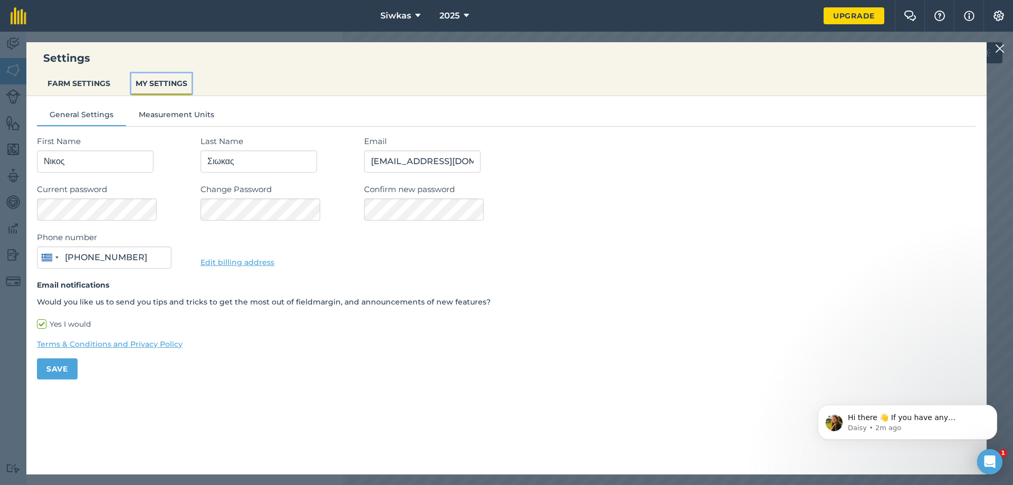
scroll to position [0, 0]
type input "[PHONE_NUMBER]"
click at [738, 161] on div "Email [EMAIL_ADDRESS][DOMAIN_NAME]" at bounding box center [670, 153] width 612 height 37
click at [1001, 43] on img at bounding box center [999, 48] width 9 height 13
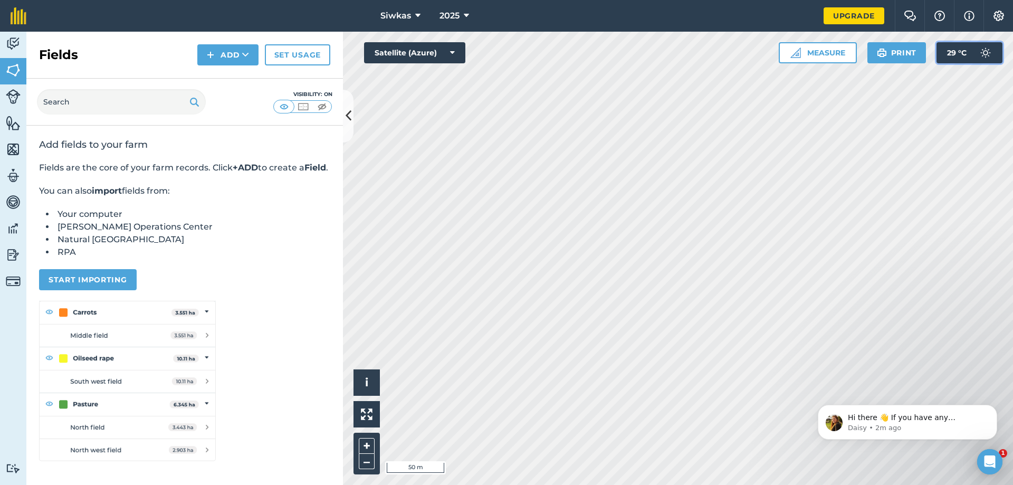
click at [1001, 43] on button "29 ° C" at bounding box center [969, 52] width 66 height 21
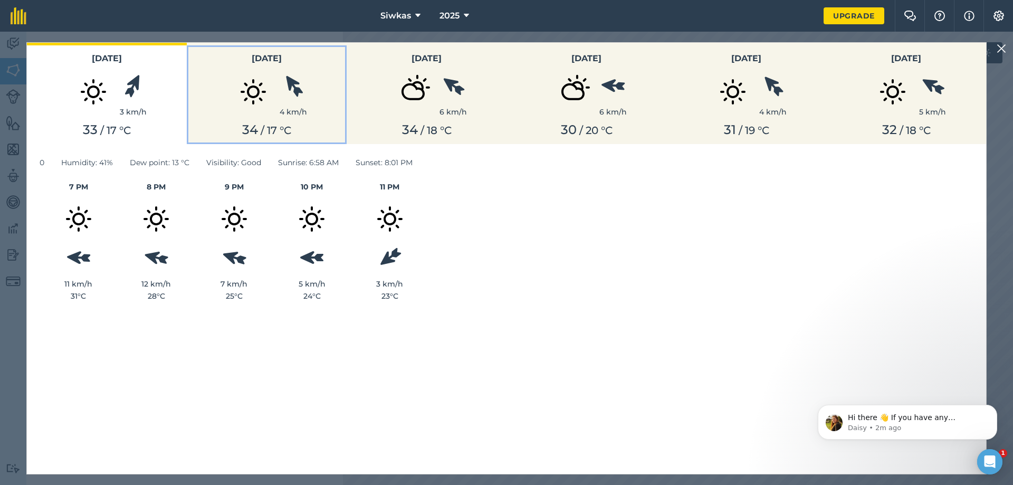
drag, startPoint x: 318, startPoint y: 103, endPoint x: 216, endPoint y: 124, distance: 104.4
click at [309, 107] on div "4 km/h" at bounding box center [266, 91] width 147 height 53
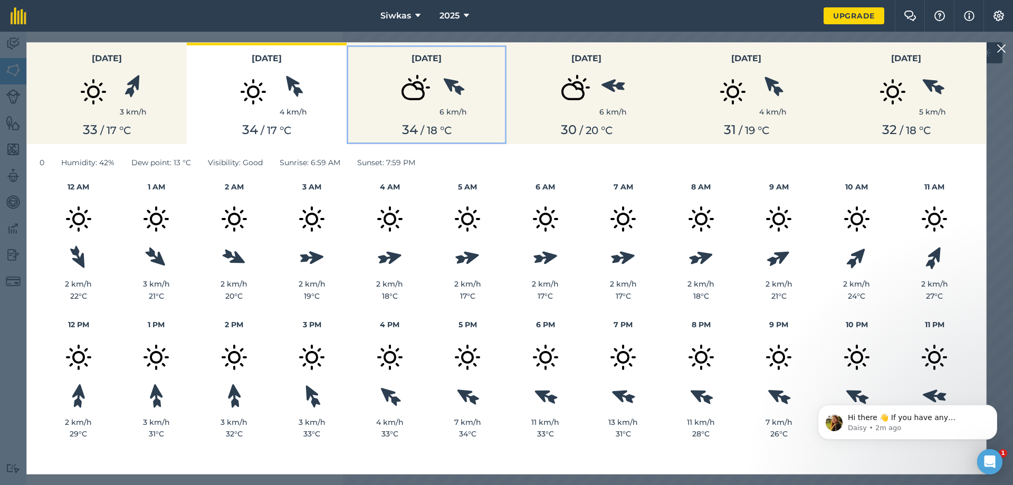
click at [385, 124] on div "34 / 18 ° C" at bounding box center [426, 129] width 147 height 15
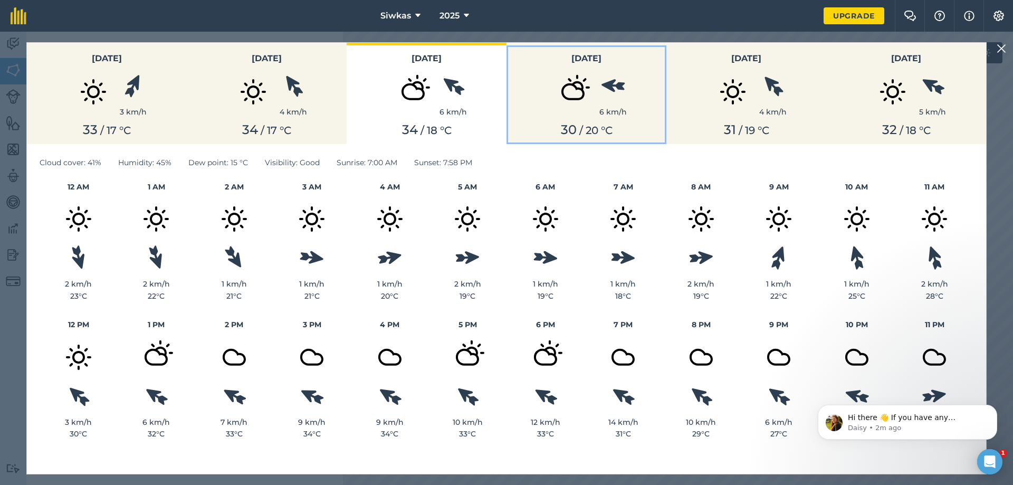
click at [589, 91] on img at bounding box center [573, 91] width 53 height 53
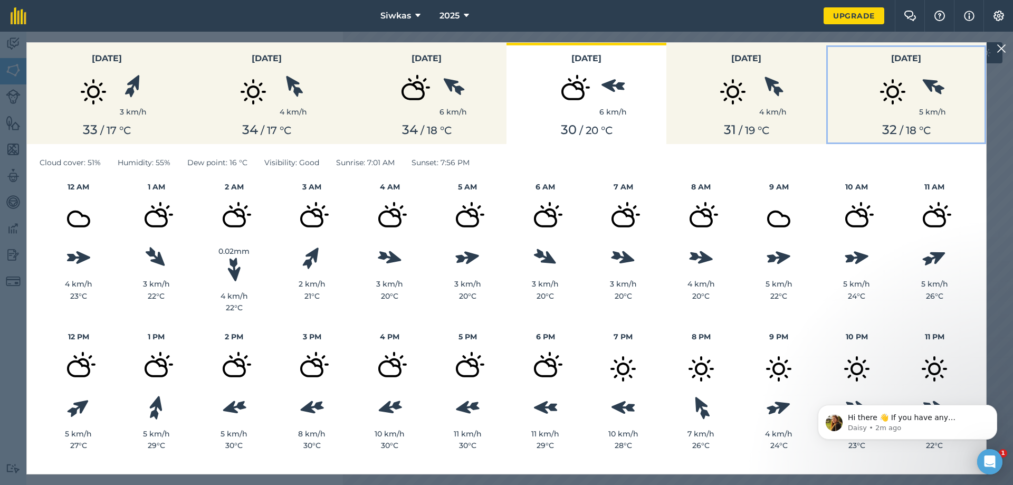
click at [868, 114] on img at bounding box center [892, 91] width 53 height 53
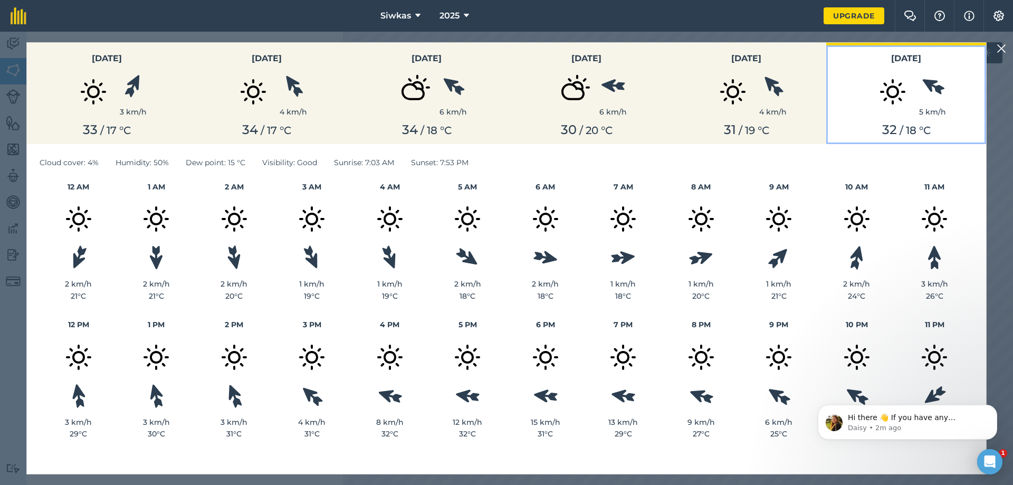
click at [838, 130] on div "32 / 18 ° C" at bounding box center [906, 129] width 147 height 15
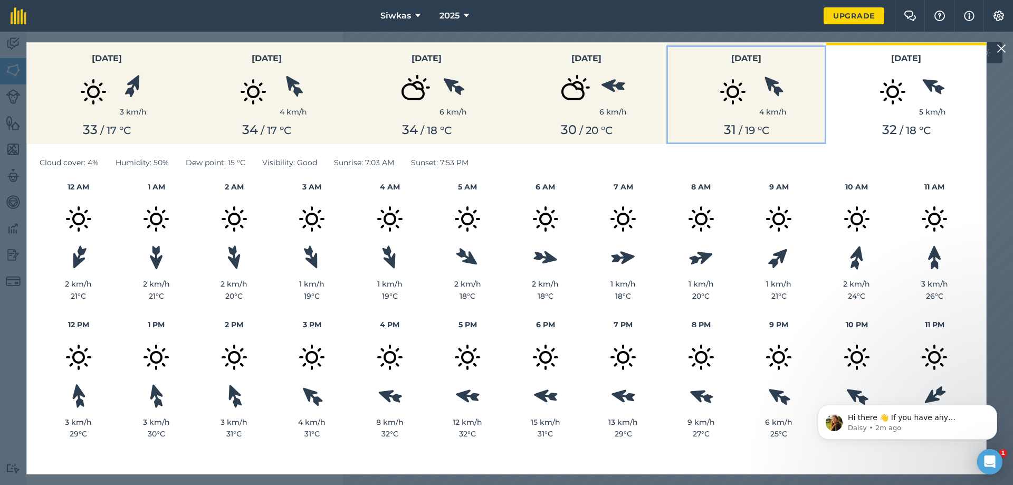
click at [762, 123] on div "31 / 19 ° C" at bounding box center [746, 129] width 147 height 15
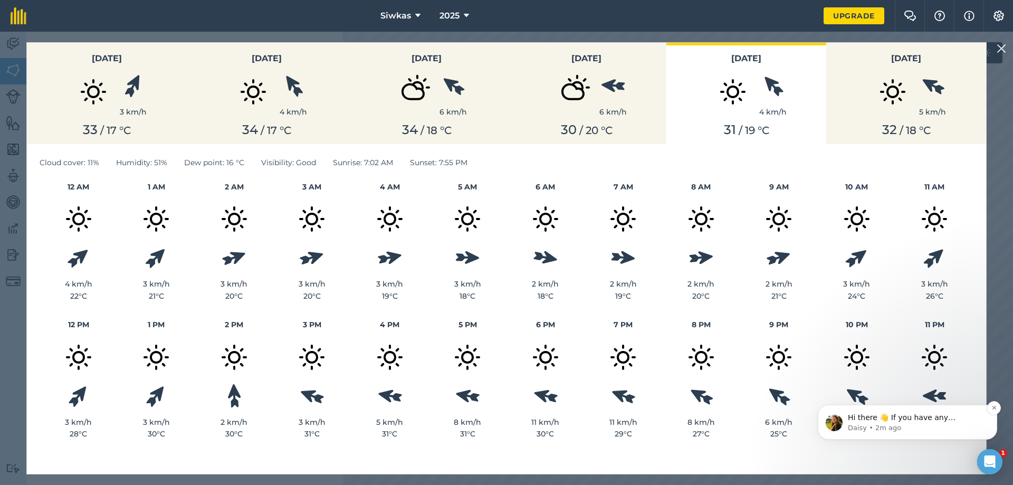
drag, startPoint x: 892, startPoint y: 465, endPoint x: 890, endPoint y: 458, distance: 7.6
click at [890, 433] on div "Hi there 👋 If you have any questions about our pricing or which plan is right f…" at bounding box center [916, 423] width 136 height 20
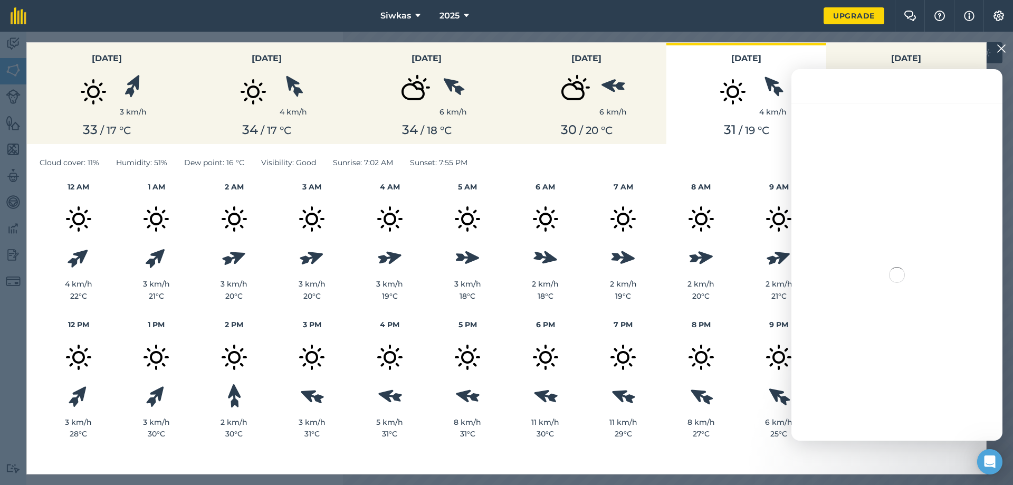
drag, startPoint x: 591, startPoint y: 365, endPoint x: 788, endPoint y: 266, distance: 219.7
click at [592, 365] on div at bounding box center [624, 357] width 78 height 53
